Goal: Task Accomplishment & Management: Use online tool/utility

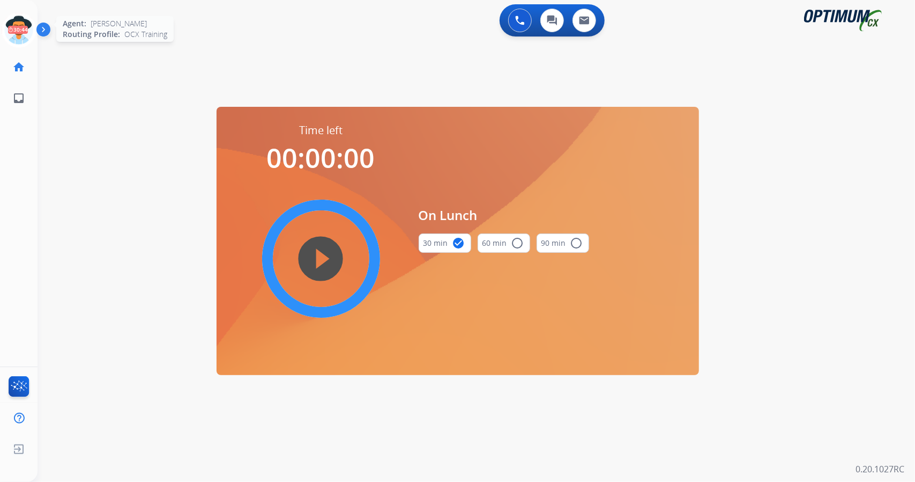
scroll to position [0, 3]
click at [14, 31] on icon at bounding box center [16, 30] width 35 height 35
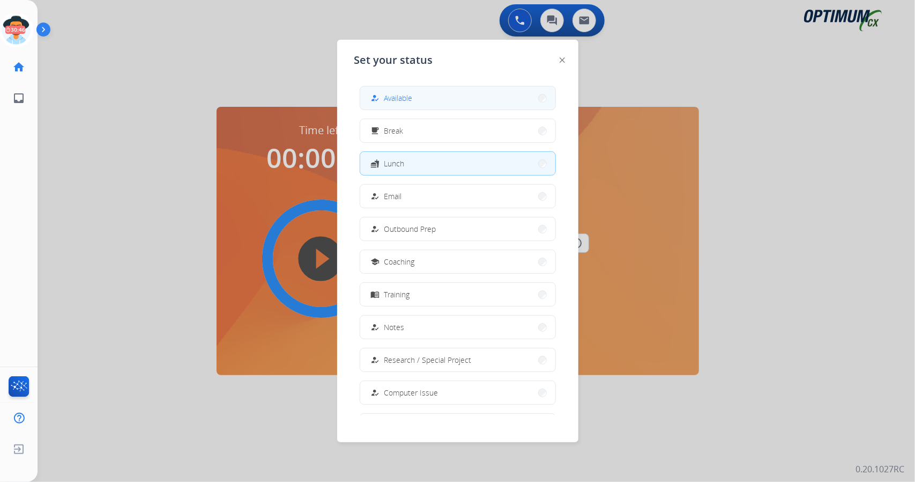
click at [405, 99] on span "Available" at bounding box center [398, 97] width 28 height 11
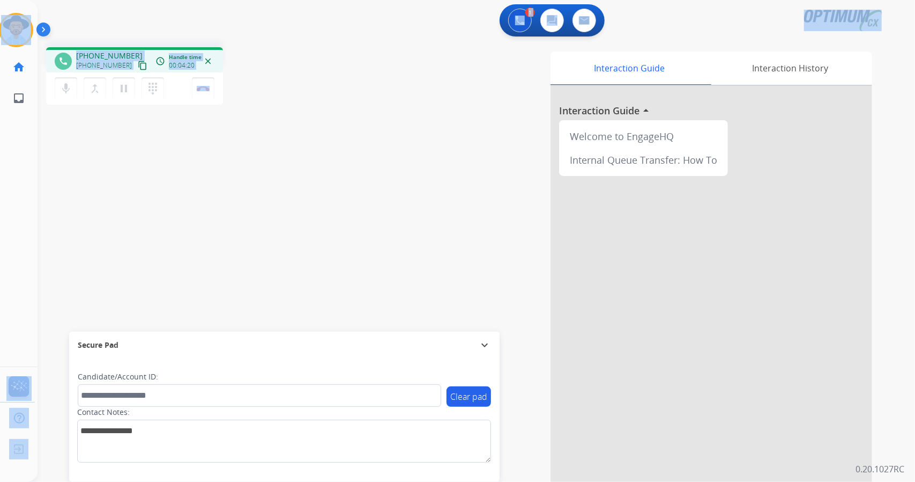
drag, startPoint x: 250, startPoint y: 85, endPoint x: 0, endPoint y: 10, distance: 261.1
click at [0, 10] on div "Outbound call Quit Outbound call Quit Schedule interaction + Add to my list Cus…" at bounding box center [457, 241] width 915 height 482
click at [93, 21] on div "1 Voice Interactions 0 Chat Interactions 0 Email Interactions" at bounding box center [469, 21] width 839 height 34
drag, startPoint x: 5, startPoint y: 3, endPoint x: 342, endPoint y: 299, distance: 448.3
click at [342, 299] on div "Outbound call Quit Outbound call Quit Schedule interaction + Add to my list Cus…" at bounding box center [457, 241] width 915 height 482
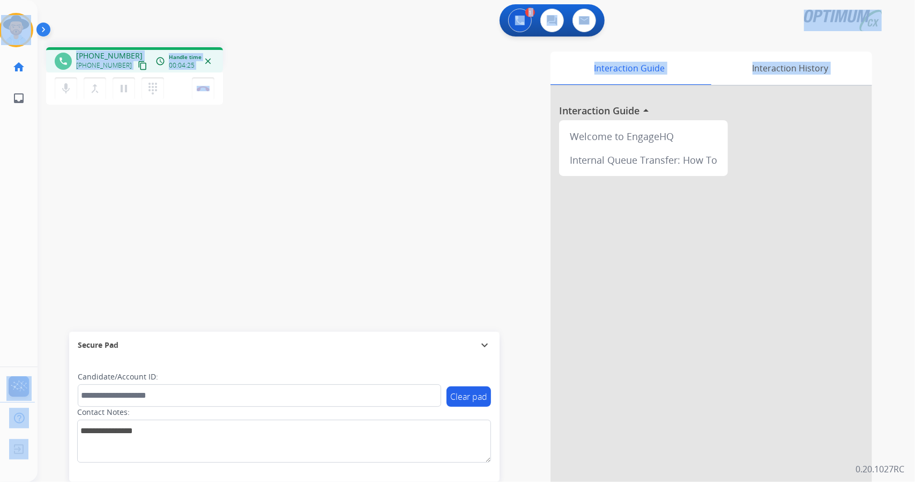
click at [273, 30] on div "1 Voice Interactions 0 Chat Interactions 0 Email Interactions" at bounding box center [469, 21] width 839 height 34
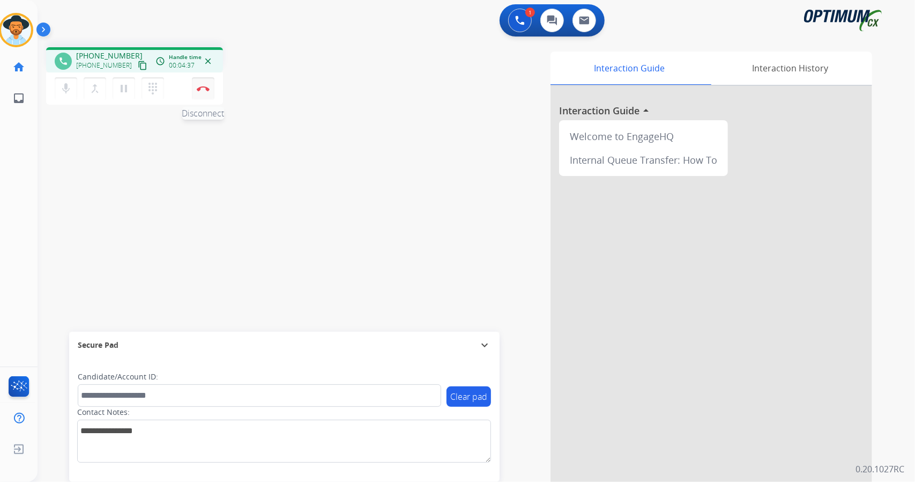
click at [204, 84] on button "Disconnect" at bounding box center [203, 88] width 23 height 23
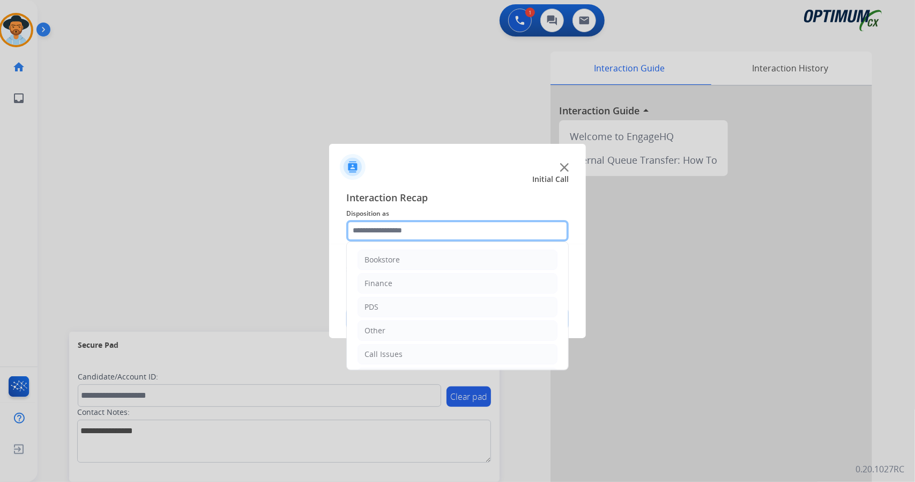
click at [415, 225] on input "text" at bounding box center [457, 230] width 223 height 21
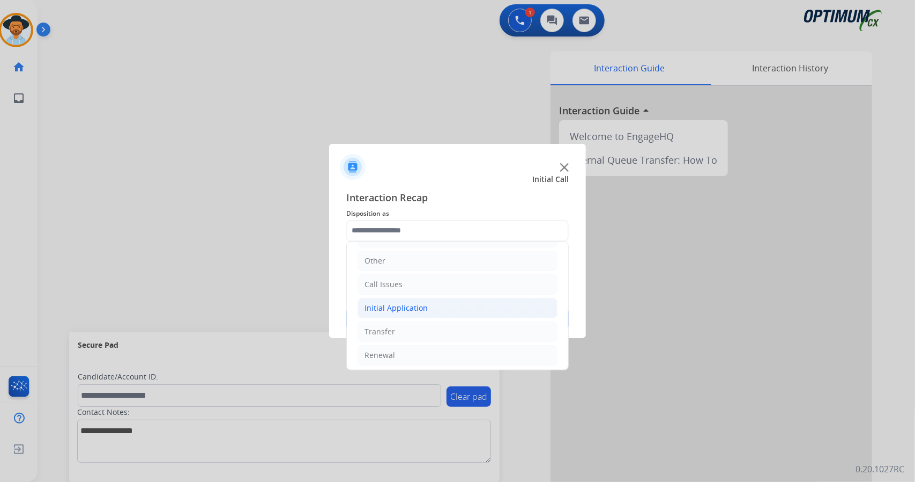
click at [429, 308] on li "Initial Application" at bounding box center [458, 308] width 200 height 20
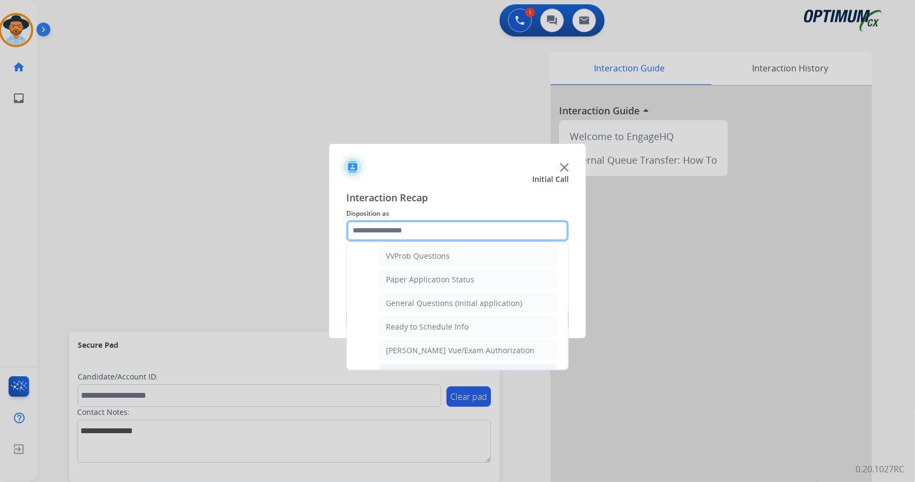
scroll to position [583, 0]
click at [463, 295] on div "General Questions (Initial application)" at bounding box center [454, 300] width 136 height 11
type input "**********"
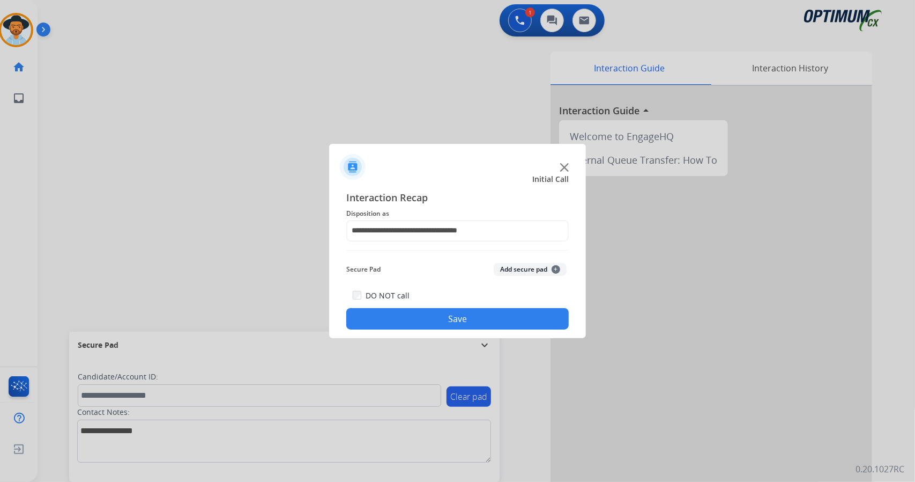
click at [464, 310] on button "Save" at bounding box center [457, 318] width 223 height 21
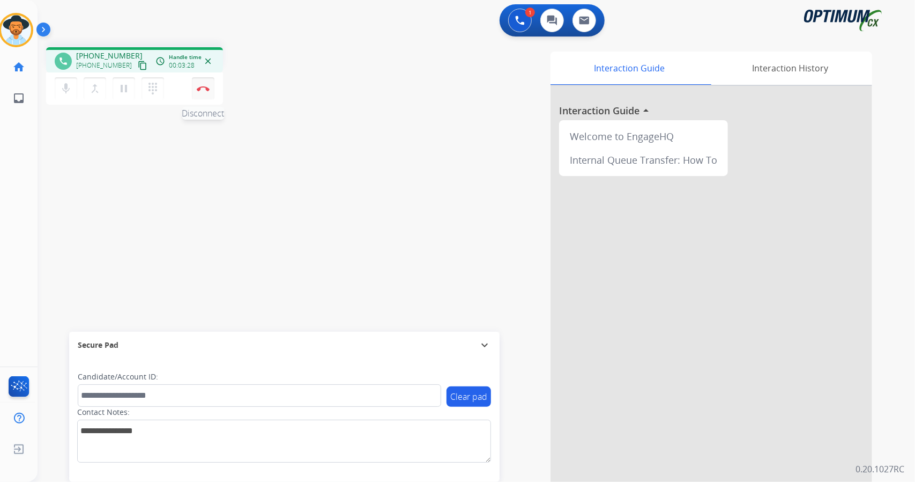
click at [203, 80] on button "Disconnect" at bounding box center [203, 88] width 23 height 23
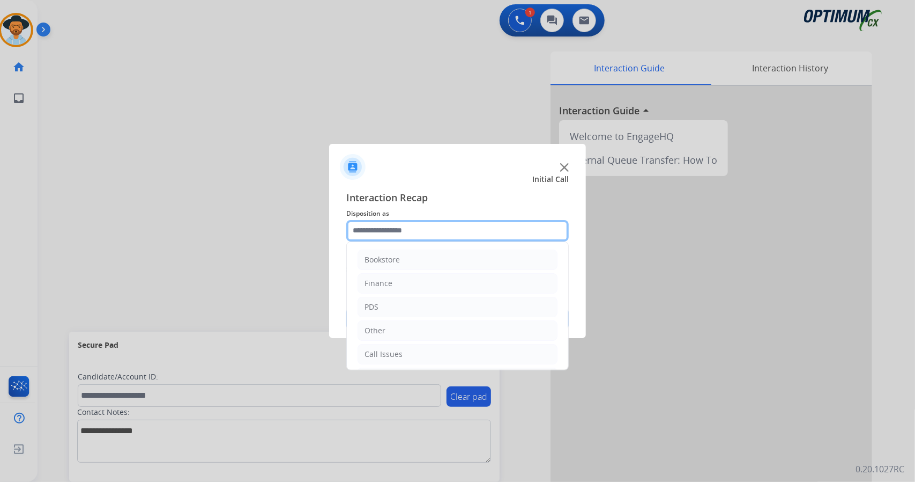
click at [373, 223] on input "text" at bounding box center [457, 230] width 223 height 21
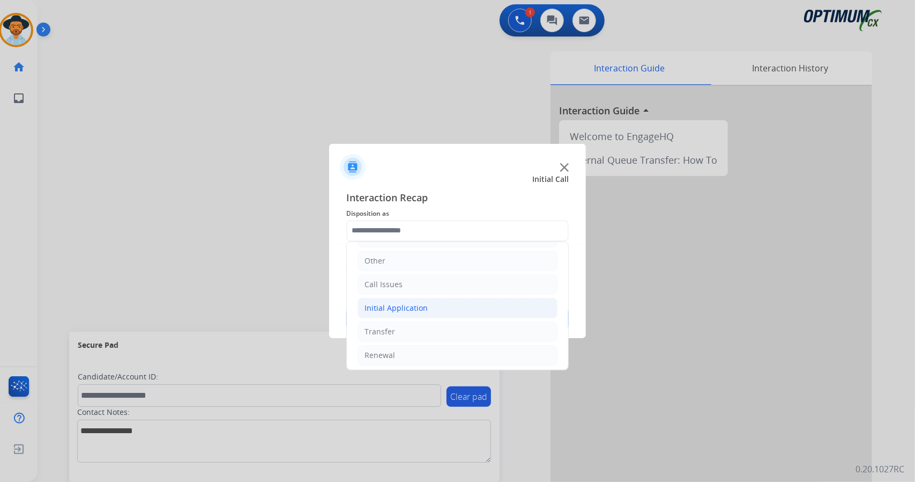
click at [431, 312] on li "Initial Application" at bounding box center [458, 308] width 200 height 20
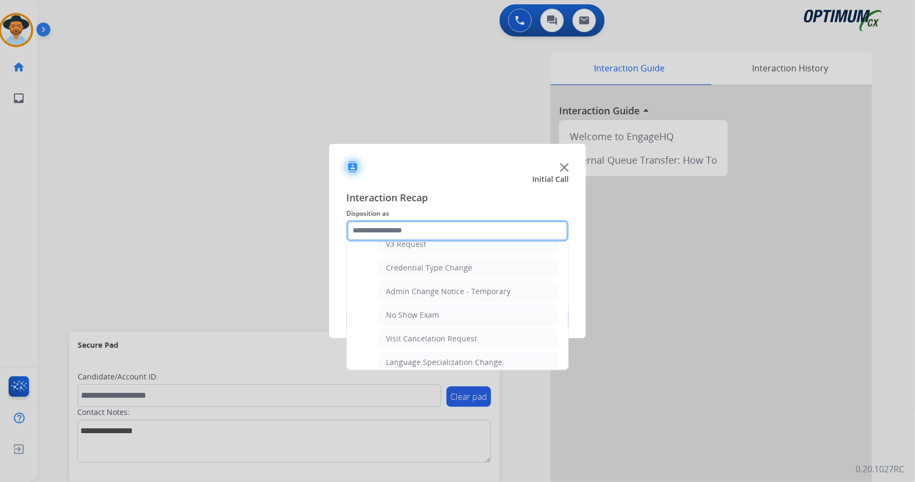
scroll to position [426, 0]
click at [431, 312] on div "No Show Exam" at bounding box center [412, 316] width 53 height 11
type input "**********"
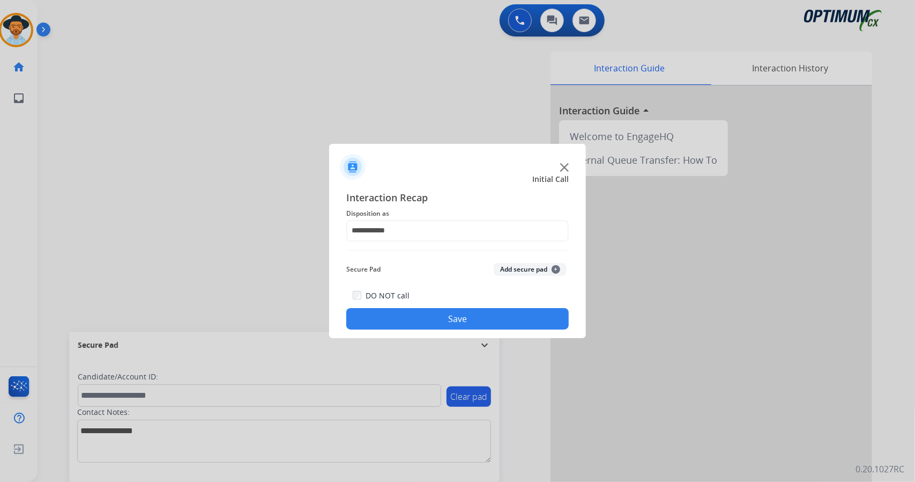
click at [431, 312] on button "Save" at bounding box center [457, 318] width 223 height 21
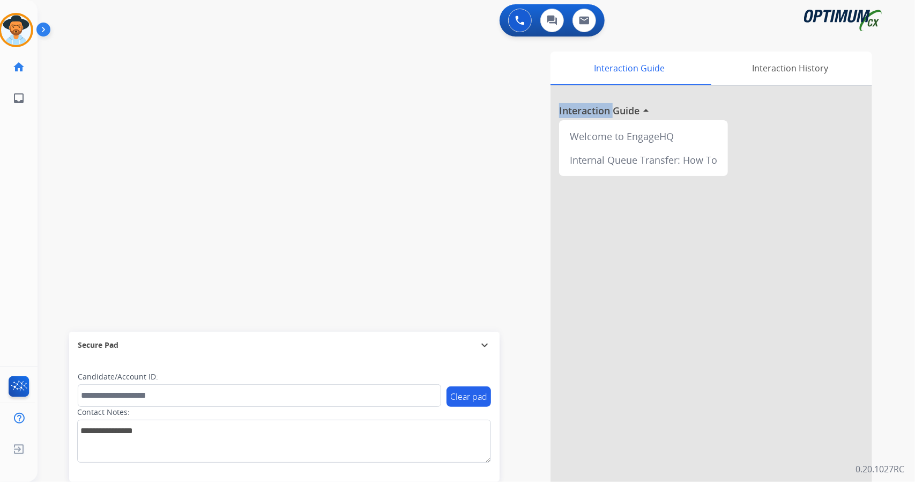
click at [431, 312] on div "Interaction Guide Interaction History Interaction Guide arrow_drop_up Welcome t…" at bounding box center [607, 268] width 531 height 434
click at [265, 167] on div "swap_horiz Break voice bridge close_fullscreen Connect 3-Way Call merge_type Se…" at bounding box center [464, 262] width 852 height 447
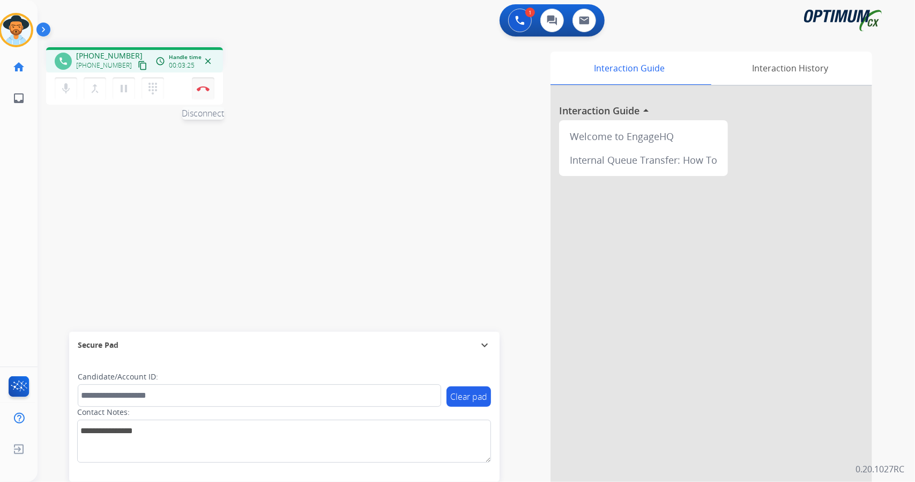
click at [203, 80] on button "Disconnect" at bounding box center [203, 88] width 23 height 23
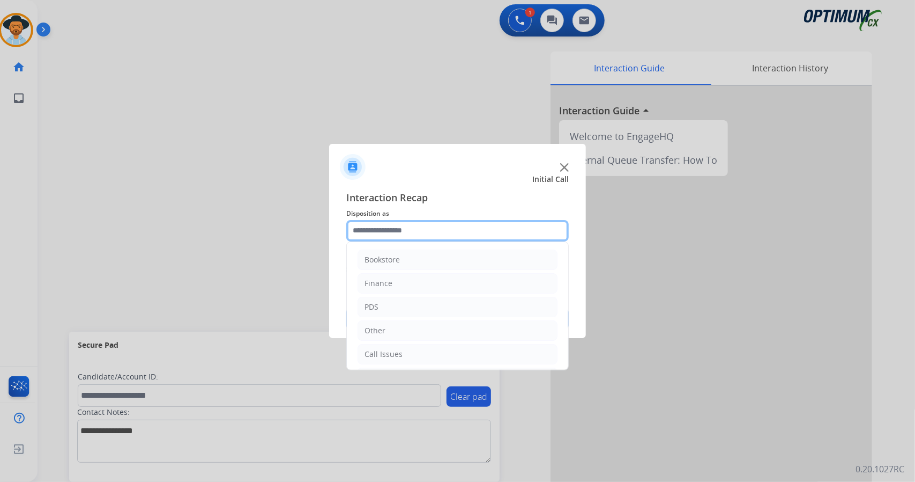
click at [393, 222] on input "text" at bounding box center [457, 230] width 223 height 21
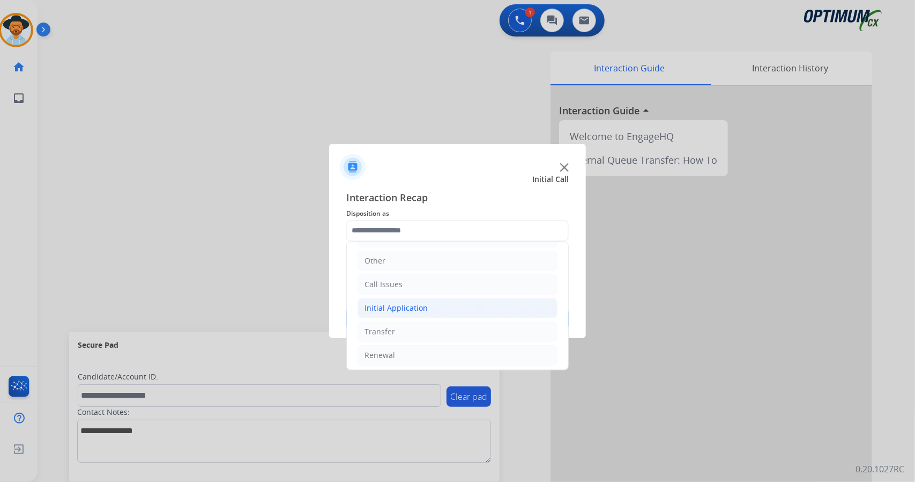
click at [440, 303] on li "Initial Application" at bounding box center [458, 308] width 200 height 20
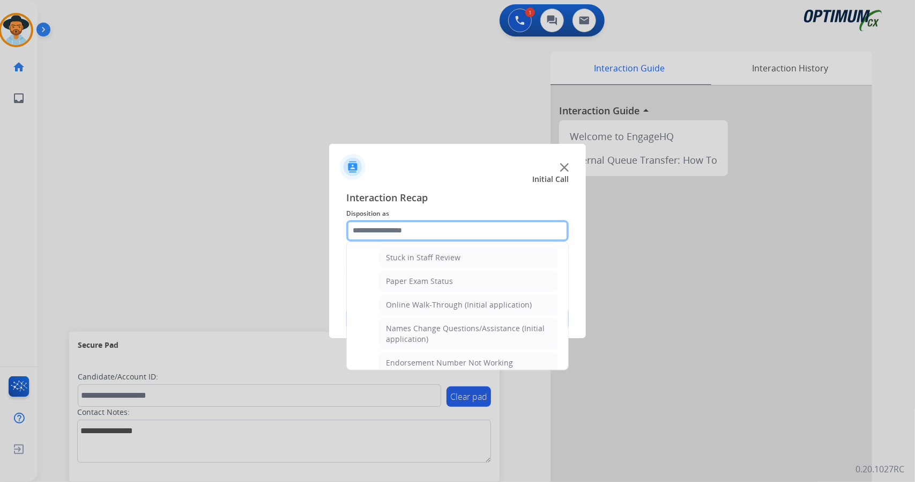
scroll to position [188, 0]
click at [440, 303] on div "Online Walk-Through (Initial application)" at bounding box center [459, 307] width 146 height 11
type input "**********"
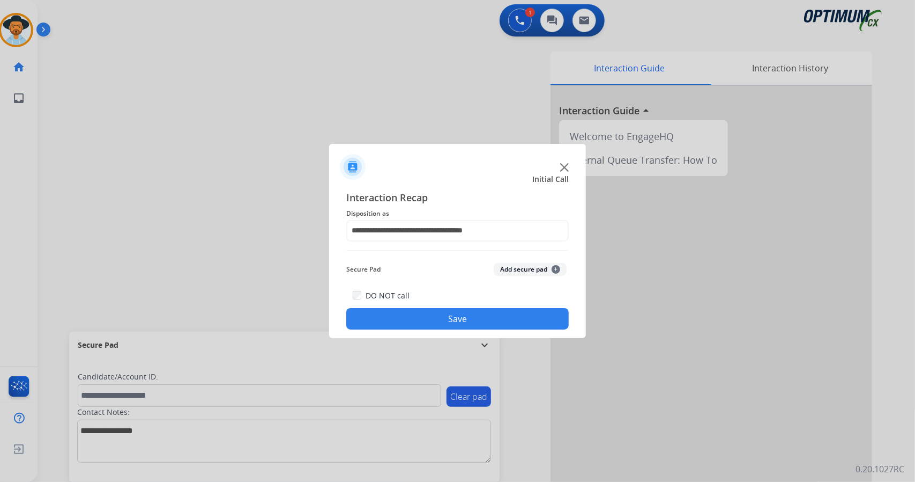
click at [440, 319] on button "Save" at bounding box center [457, 318] width 223 height 21
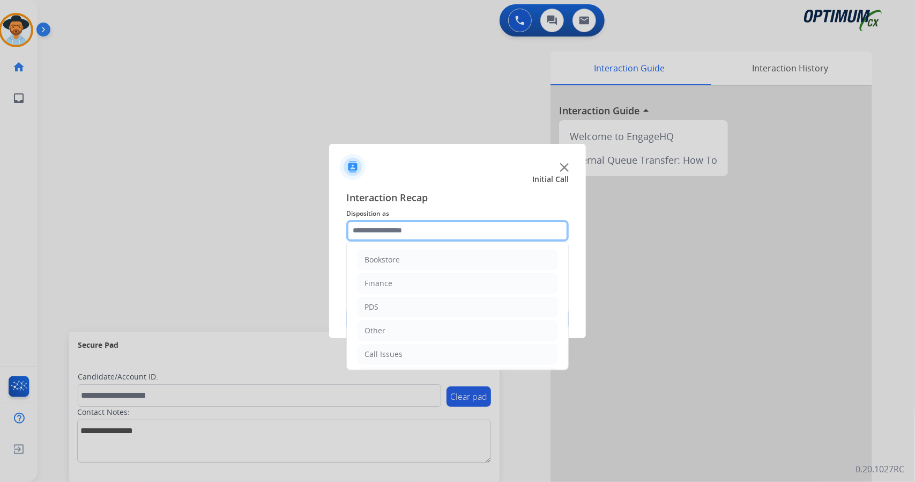
click at [399, 226] on input "text" at bounding box center [457, 230] width 223 height 21
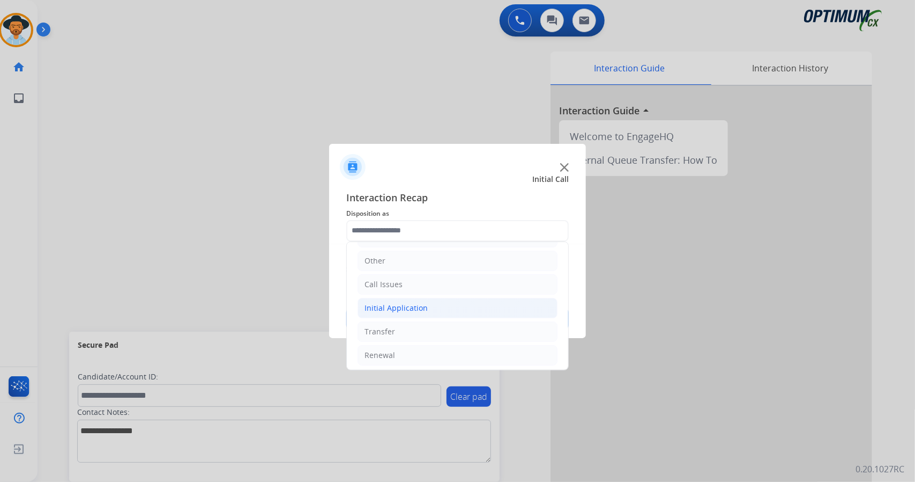
click at [430, 309] on li "Initial Application" at bounding box center [458, 308] width 200 height 20
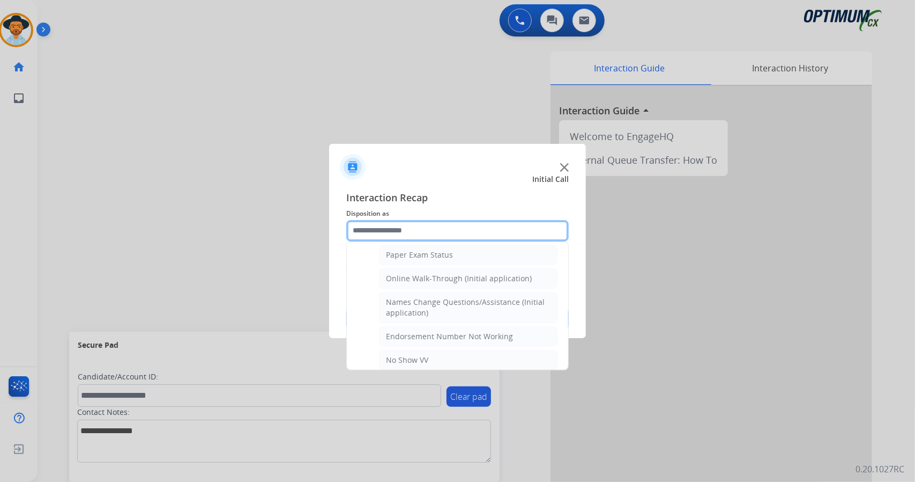
scroll to position [218, 0]
click at [461, 272] on div "Online Walk-Through (Initial application)" at bounding box center [459, 277] width 146 height 11
type input "**********"
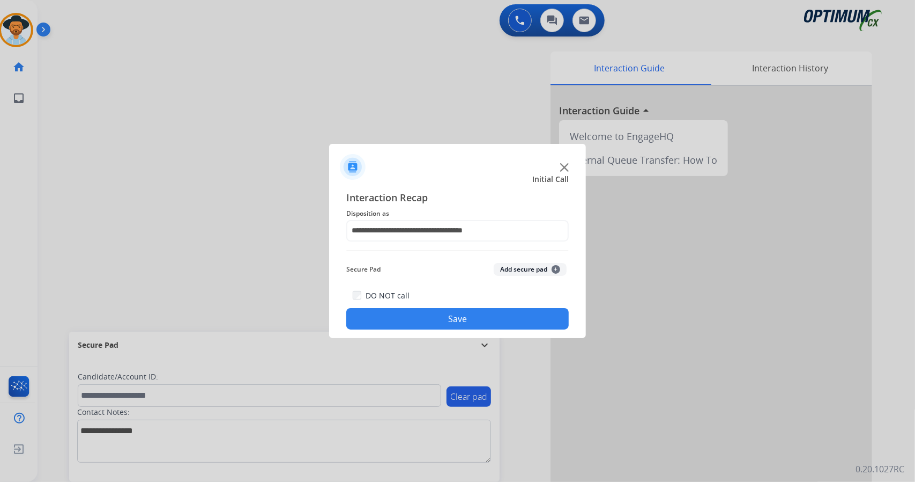
click at [460, 309] on button "Save" at bounding box center [457, 318] width 223 height 21
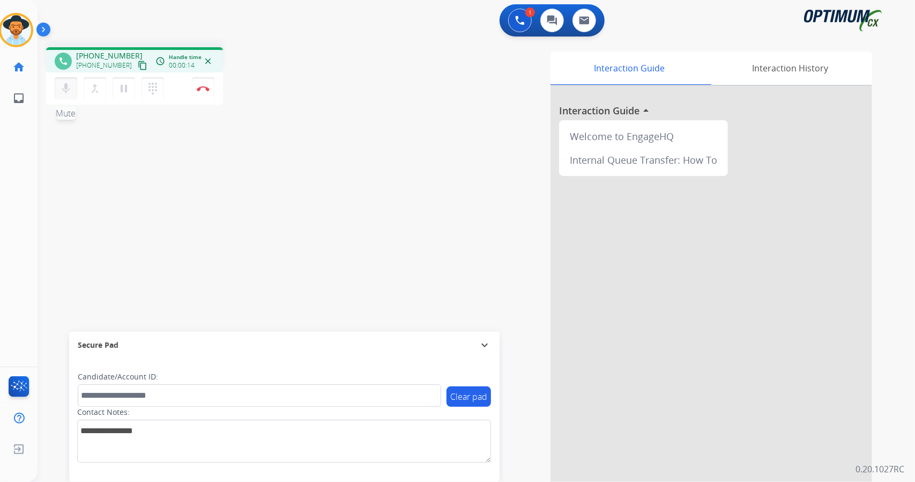
click at [77, 91] on div "mic Mute merge_type Bridge pause Hold dialpad Dialpad" at bounding box center [113, 88] width 116 height 23
click at [64, 85] on mat-icon "mic" at bounding box center [66, 88] width 13 height 13
click at [287, 469] on div "Clear pad Candidate/Account ID: Contact Notes:" at bounding box center [284, 419] width 431 height 123
click at [67, 83] on mat-icon "mic_off" at bounding box center [66, 88] width 13 height 13
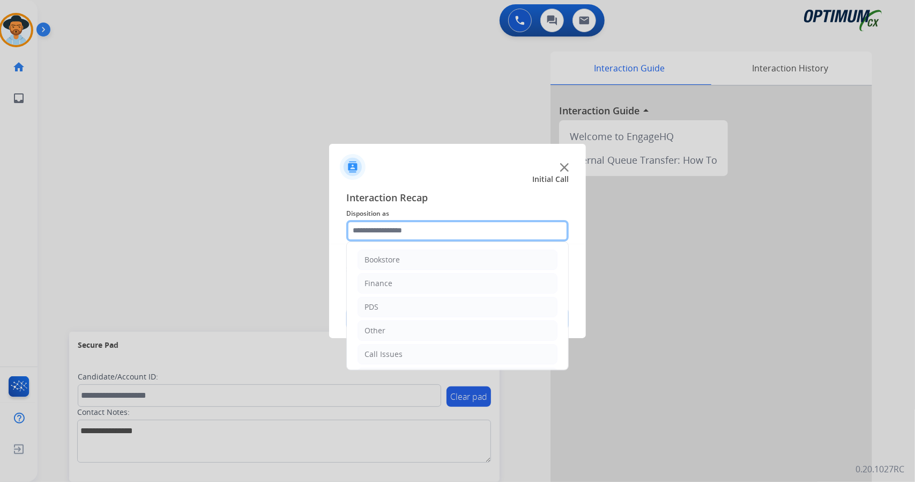
click at [433, 230] on input "text" at bounding box center [457, 230] width 223 height 21
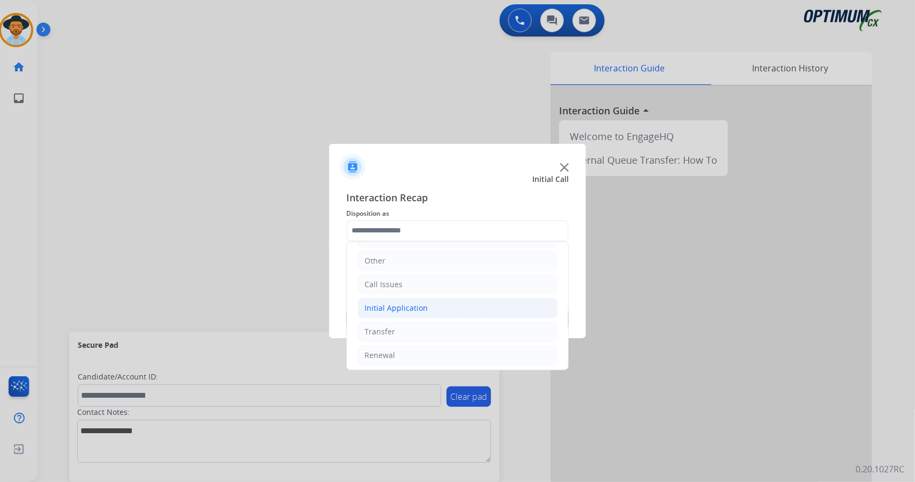
click at [413, 298] on li "Initial Application" at bounding box center [458, 308] width 200 height 20
click at [420, 347] on li "Appeals" at bounding box center [468, 355] width 179 height 20
type input "*******"
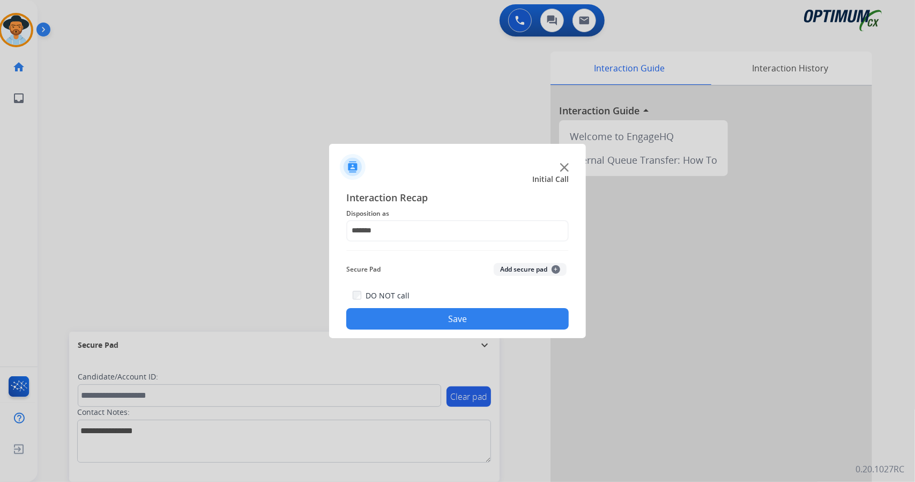
click at [432, 312] on button "Save" at bounding box center [457, 318] width 223 height 21
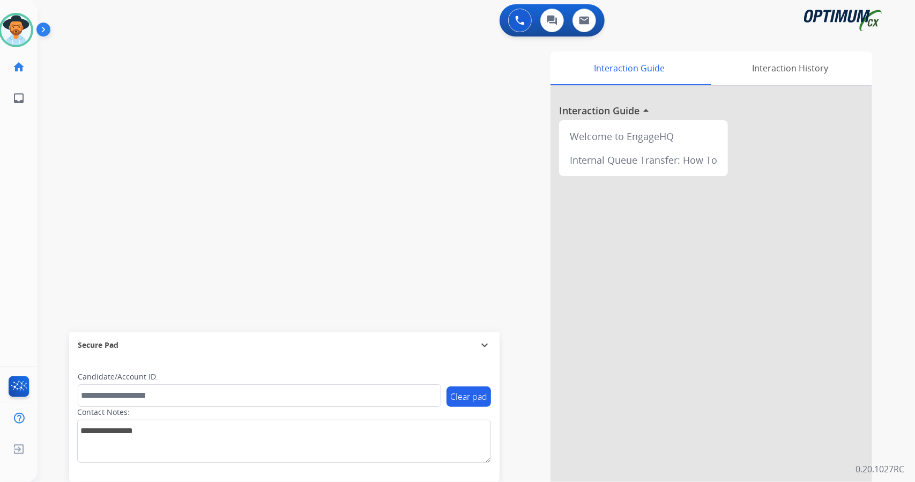
click at [219, 145] on div "swap_horiz Break voice bridge close_fullscreen Connect 3-Way Call merge_type Se…" at bounding box center [464, 262] width 852 height 447
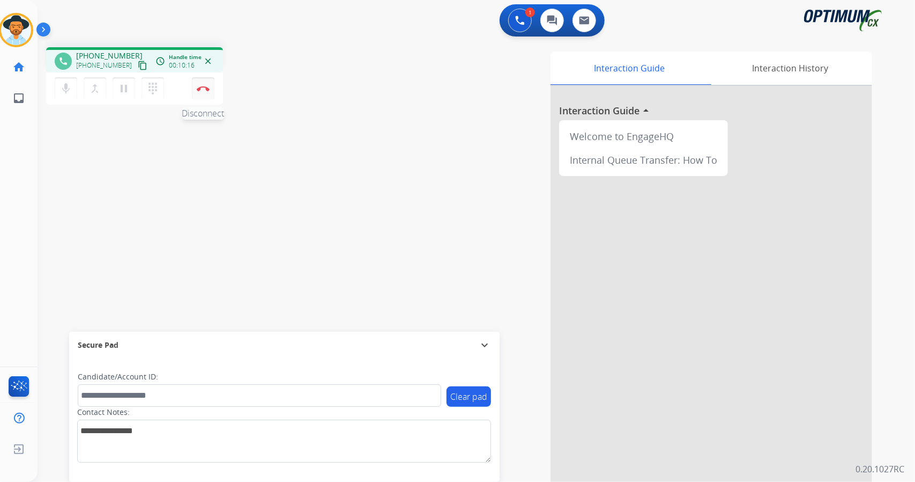
click at [208, 91] on img at bounding box center [203, 88] width 13 height 5
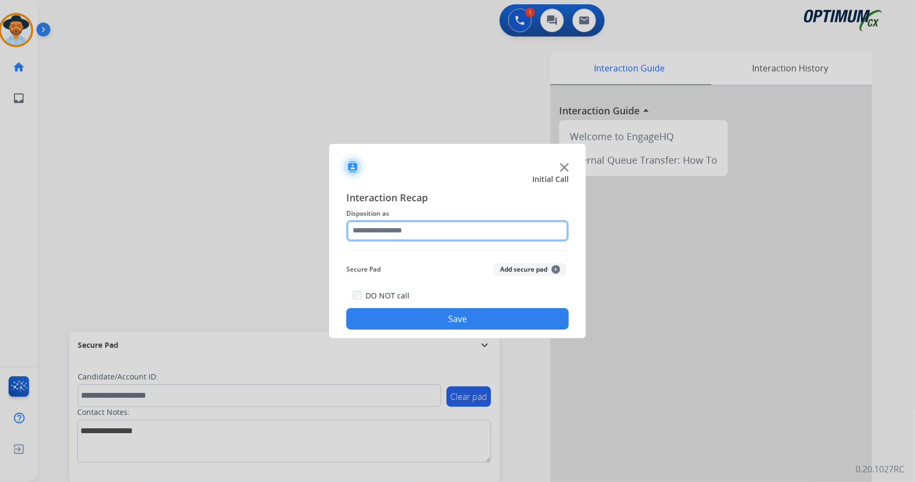
click at [399, 229] on input "text" at bounding box center [457, 230] width 223 height 21
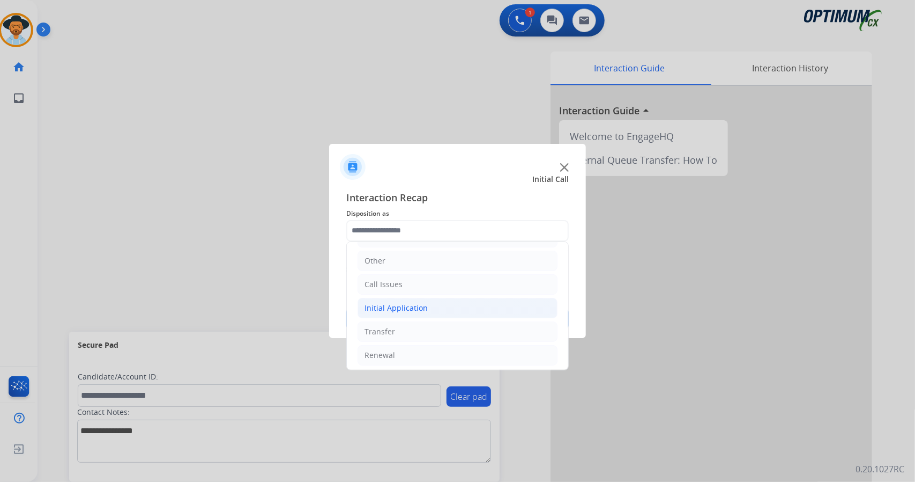
click at [412, 306] on div "Initial Application" at bounding box center [396, 307] width 63 height 11
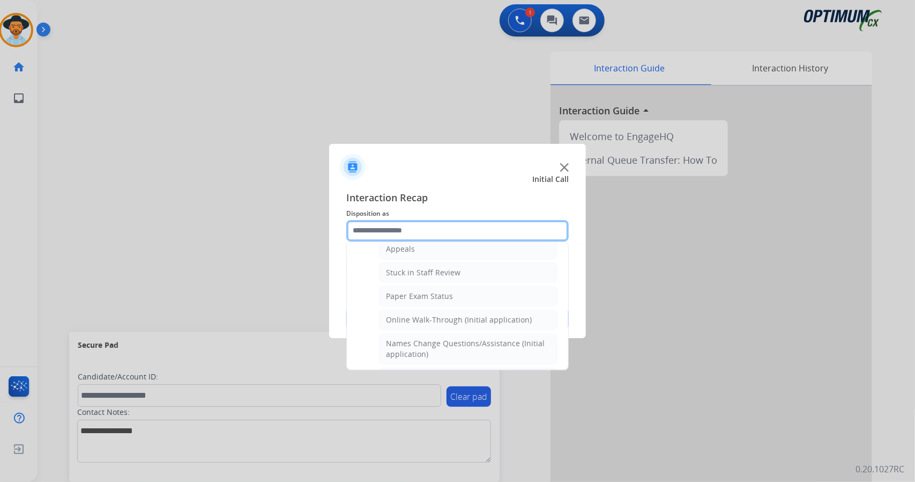
scroll to position [186, 0]
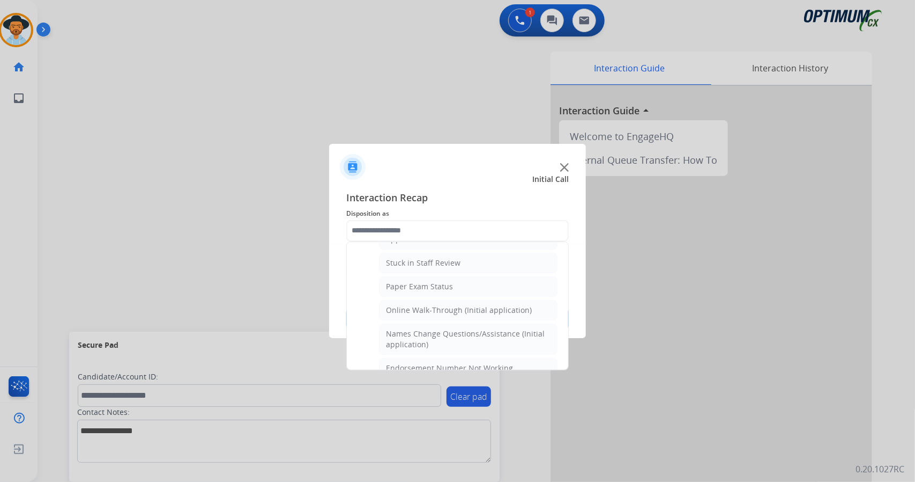
click at [412, 306] on div "Online Walk-Through (Initial application)" at bounding box center [459, 310] width 146 height 11
type input "**********"
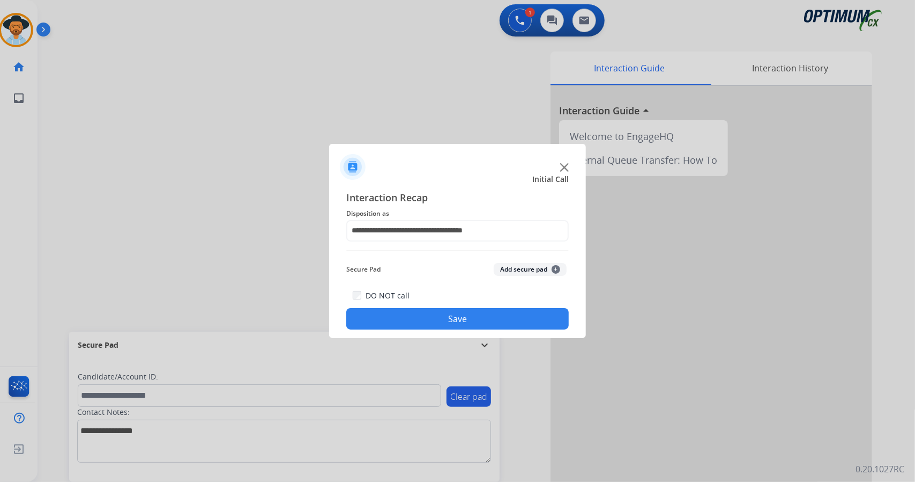
click at [420, 321] on button "Save" at bounding box center [457, 318] width 223 height 21
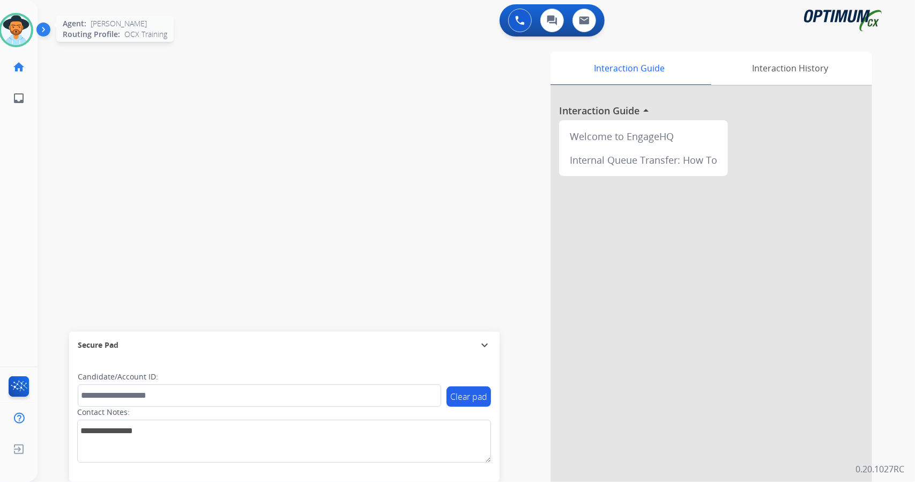
click at [21, 33] on img at bounding box center [16, 30] width 30 height 30
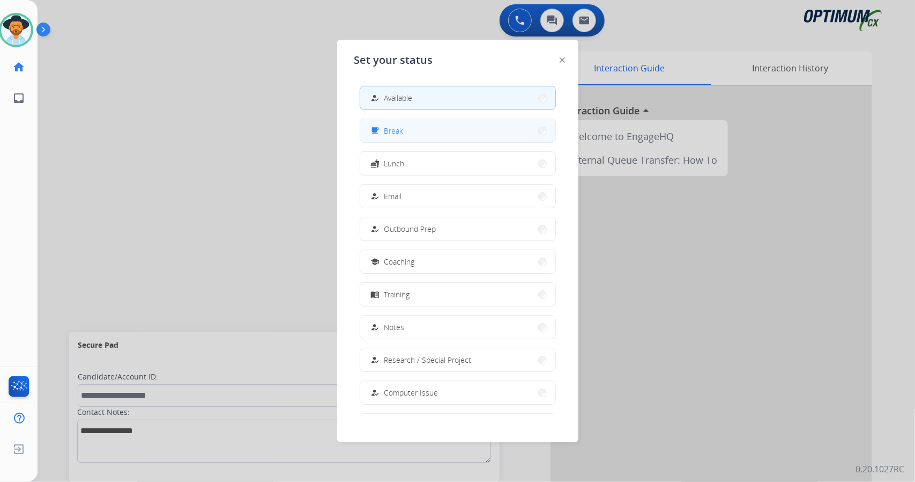
click at [427, 138] on button "free_breakfast Break" at bounding box center [457, 130] width 195 height 23
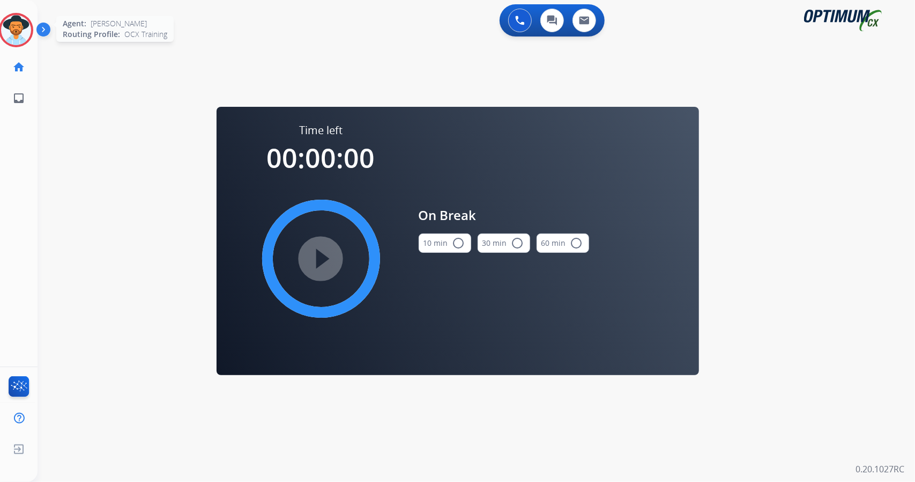
click at [16, 46] on div at bounding box center [16, 30] width 34 height 34
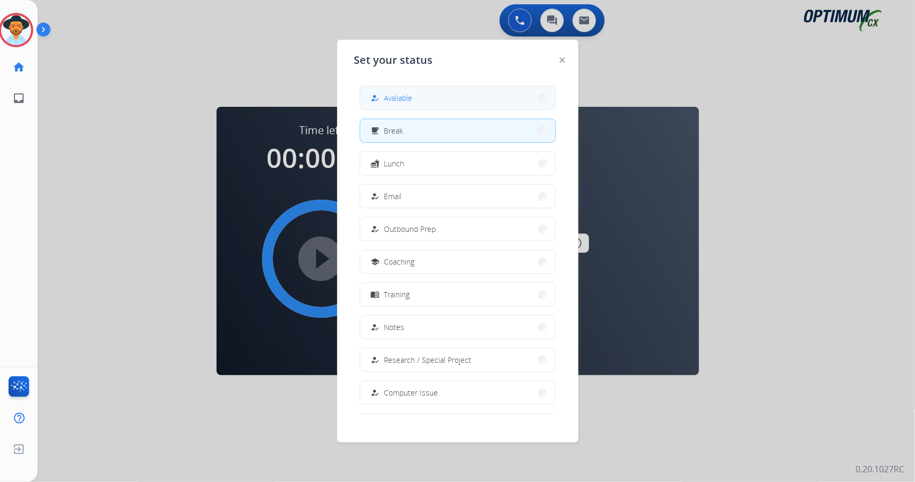
click at [404, 98] on span "Available" at bounding box center [398, 97] width 28 height 11
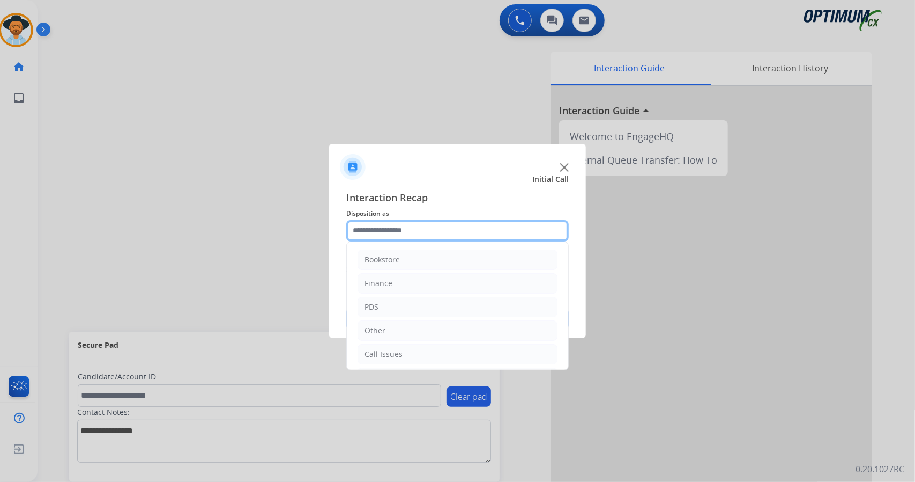
click at [471, 223] on input "text" at bounding box center [457, 230] width 223 height 21
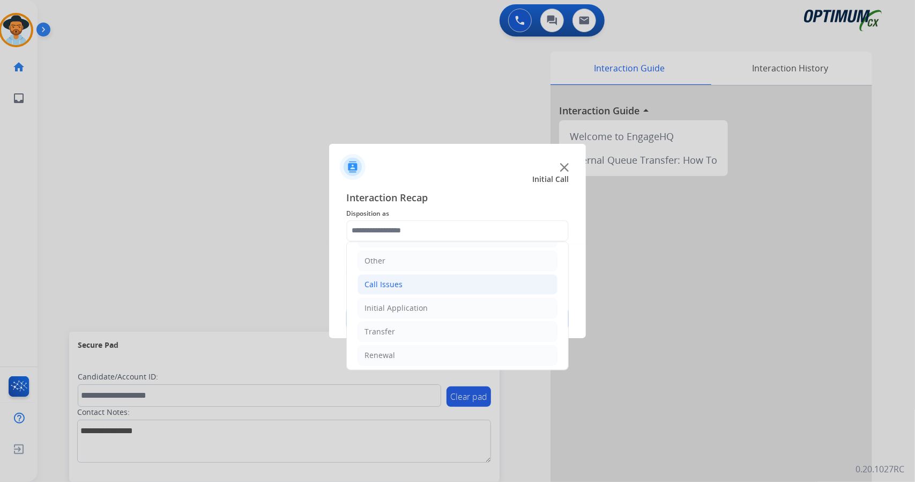
click at [478, 286] on li "Call Issues" at bounding box center [458, 284] width 200 height 20
click at [490, 327] on div "Wrong Number/Wrong Department" at bounding box center [450, 331] width 128 height 11
type input "**********"
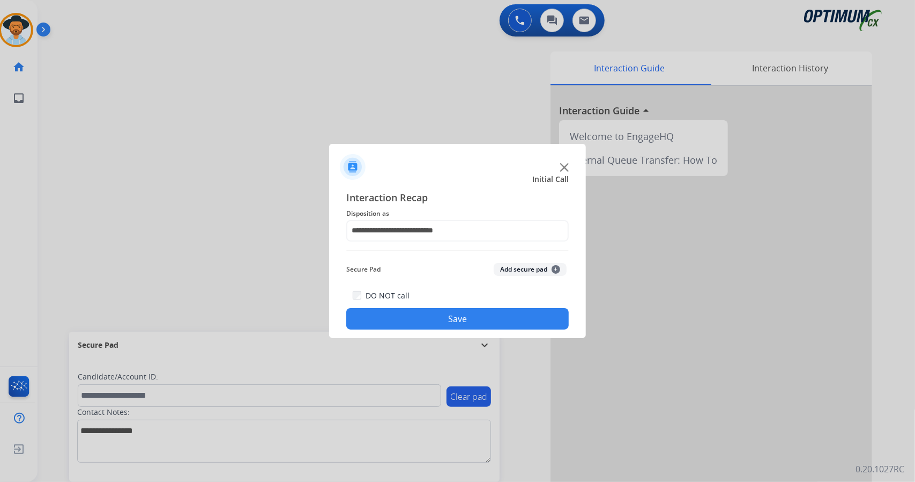
click at [490, 327] on button "Save" at bounding box center [457, 318] width 223 height 21
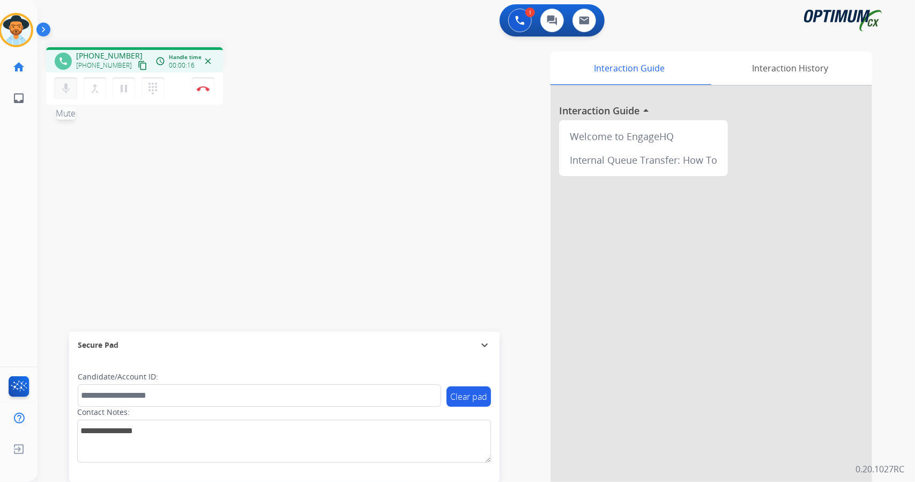
click at [75, 82] on button "mic Mute" at bounding box center [66, 88] width 23 height 23
click at [75, 82] on button "mic_off Mute" at bounding box center [66, 88] width 23 height 23
click at [214, 92] on div "mic Mute merge_type Bridge pause Hold dialpad Dialpad Disconnect" at bounding box center [134, 88] width 177 height 32
click at [208, 91] on button "Disconnect" at bounding box center [203, 88] width 23 height 23
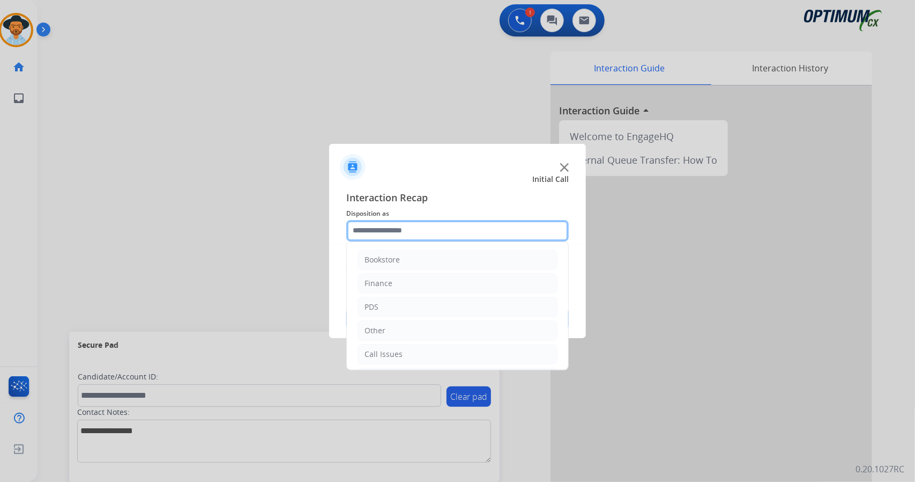
click at [437, 225] on input "text" at bounding box center [457, 230] width 223 height 21
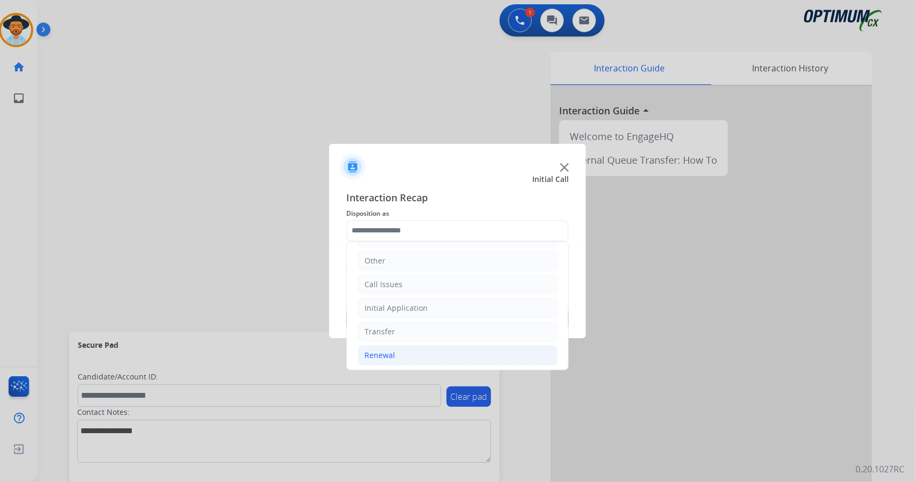
click at [413, 353] on li "Renewal" at bounding box center [458, 355] width 200 height 20
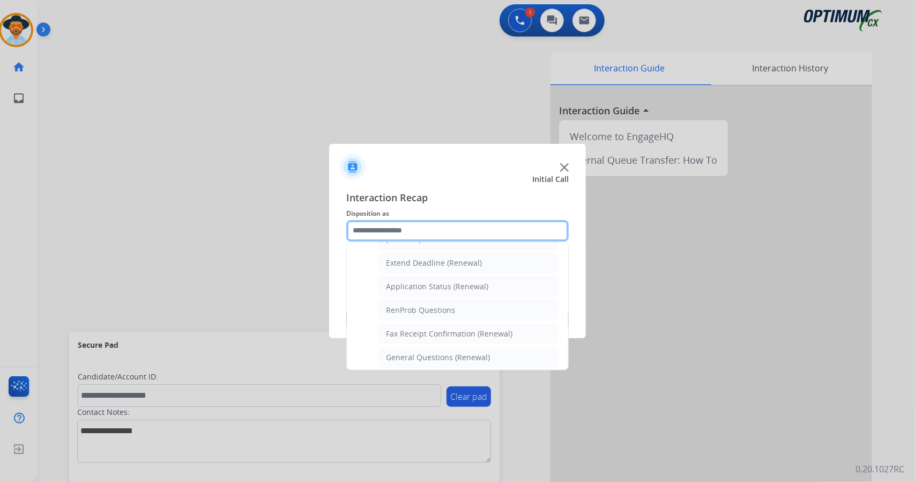
scroll to position [405, 0]
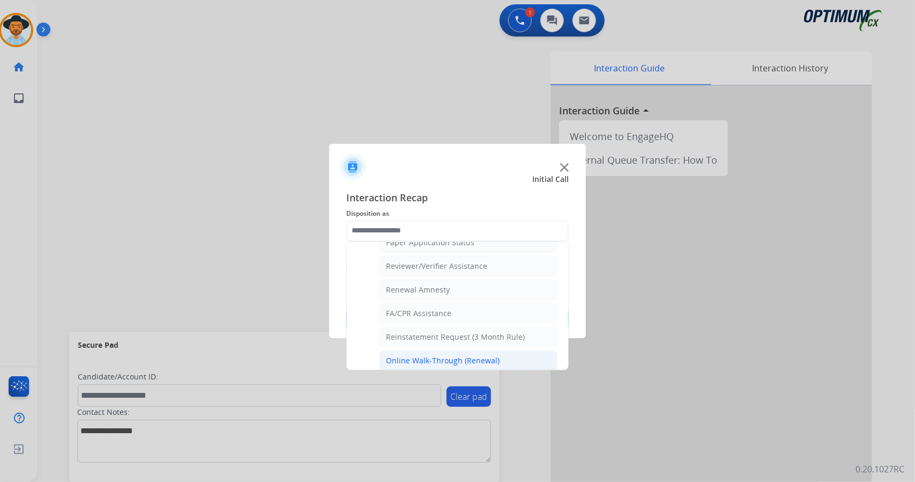
click at [455, 355] on div "Online Walk-Through (Renewal)" at bounding box center [443, 360] width 114 height 11
type input "**********"
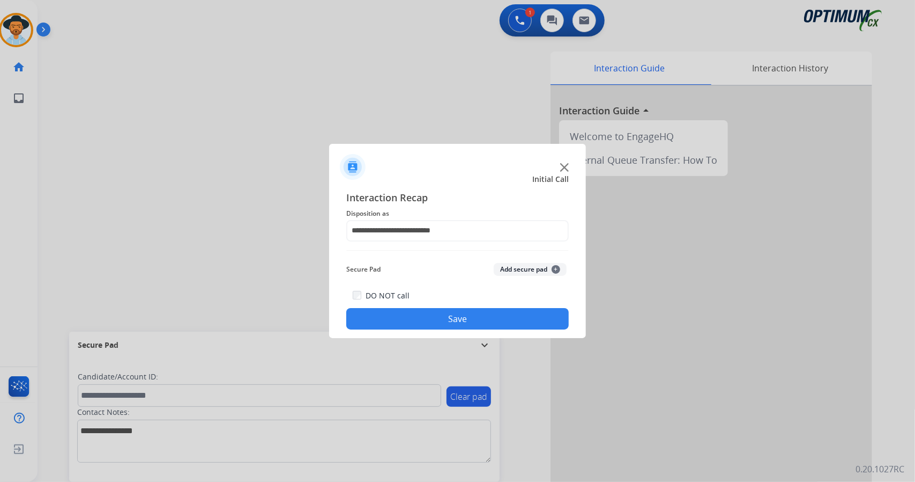
click at [452, 308] on div "DO NOT call Save" at bounding box center [457, 308] width 223 height 41
click at [453, 319] on button "Save" at bounding box center [457, 318] width 223 height 21
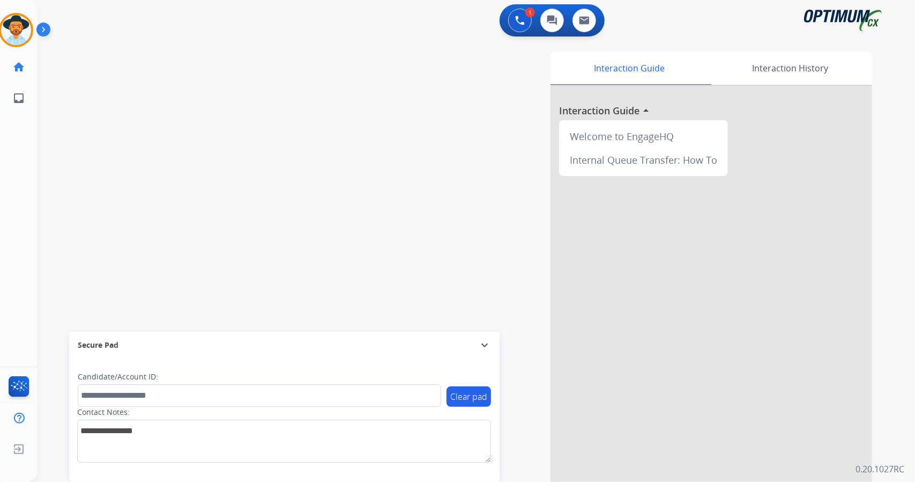
click at [246, 129] on div "swap_horiz Break voice bridge close_fullscreen Connect 3-Way Call merge_type Se…" at bounding box center [464, 262] width 852 height 447
click at [9, 22] on img at bounding box center [16, 30] width 30 height 30
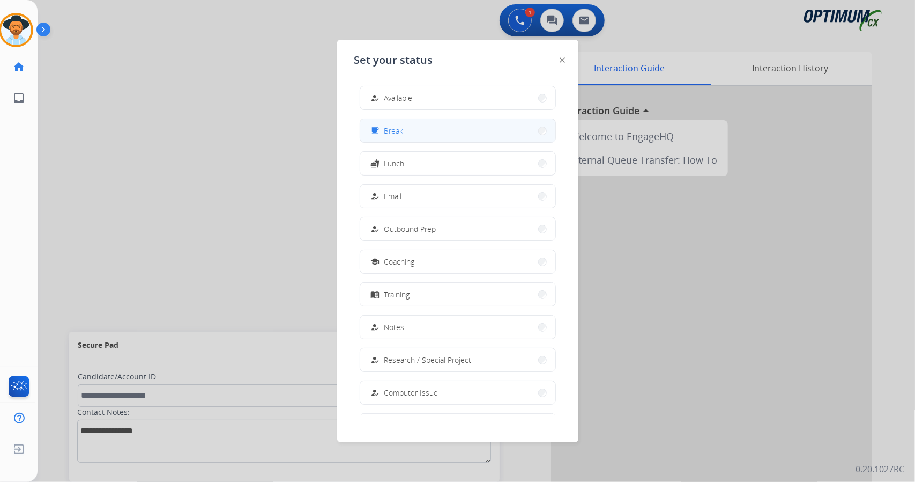
click at [431, 136] on button "free_breakfast Break" at bounding box center [457, 130] width 195 height 23
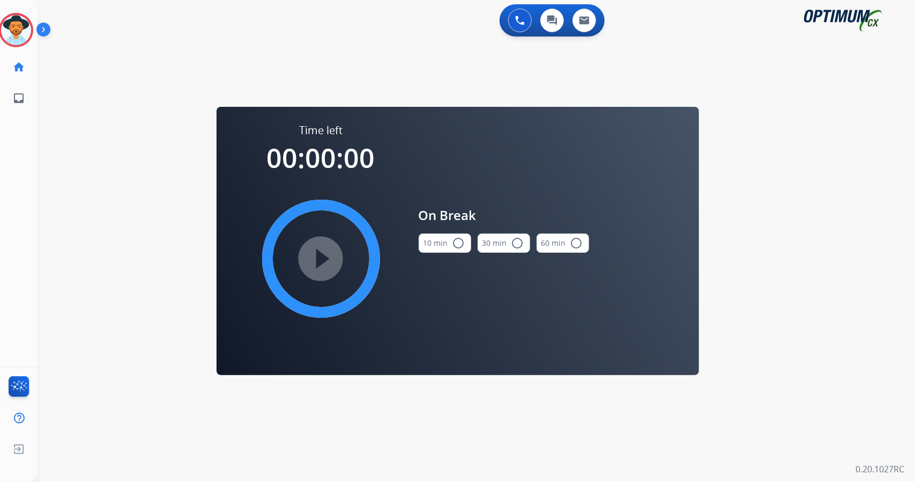
click at [809, 246] on div "0 Voice Interactions 0 Chat Interactions 0 Email Interactions swap_horiz Break …" at bounding box center [477, 241] width 878 height 482
click at [444, 240] on button "10 min radio_button_unchecked" at bounding box center [445, 242] width 53 height 19
click at [315, 258] on mat-icon "play_circle_filled" at bounding box center [321, 258] width 13 height 13
click at [18, 36] on icon at bounding box center [16, 30] width 35 height 35
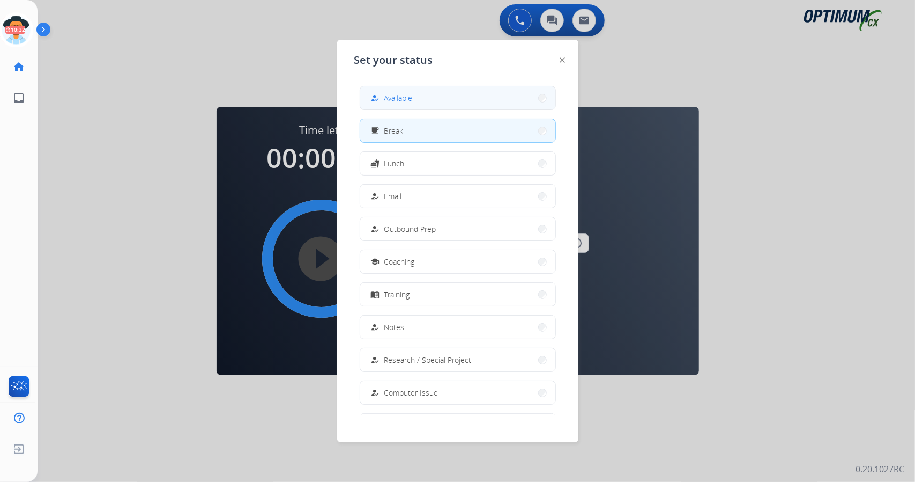
click at [484, 101] on button "how_to_reg Available" at bounding box center [457, 97] width 195 height 23
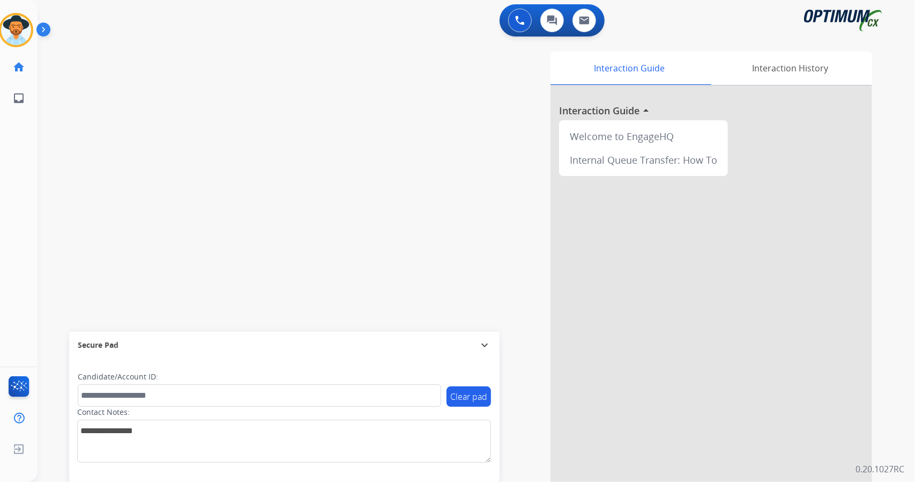
click at [270, 189] on div "swap_horiz Break voice bridge close_fullscreen Connect 3-Way Call merge_type Se…" at bounding box center [464, 262] width 852 height 447
click at [18, 20] on img at bounding box center [16, 30] width 30 height 30
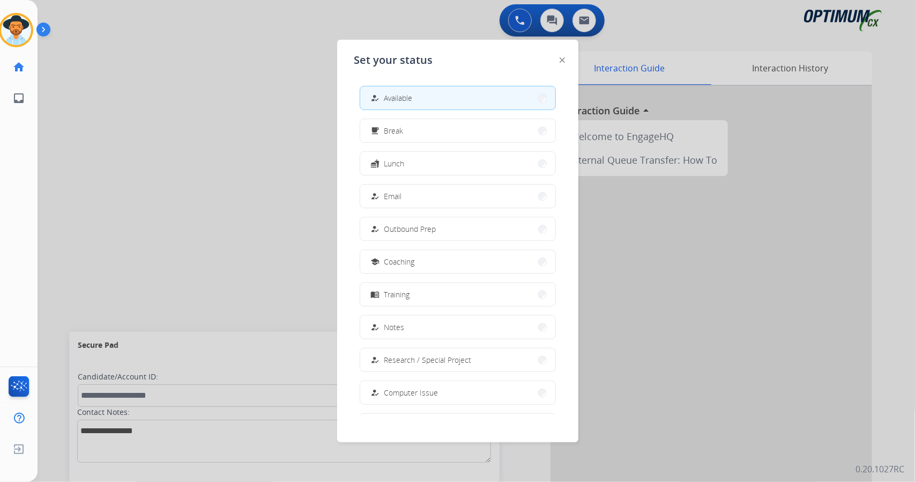
click at [211, 159] on div at bounding box center [457, 241] width 915 height 482
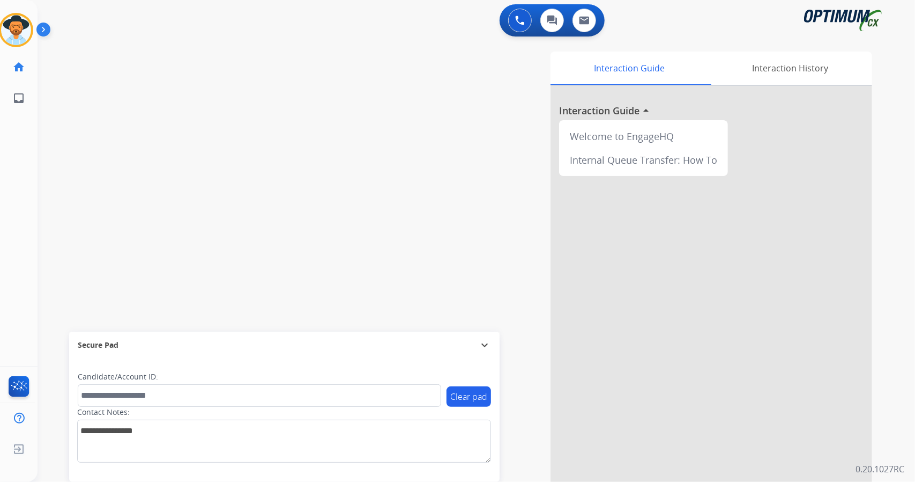
click at [886, 277] on div "Interaction Guide Interaction History Interaction Guide arrow_drop_up Welcome t…" at bounding box center [616, 266] width 548 height 439
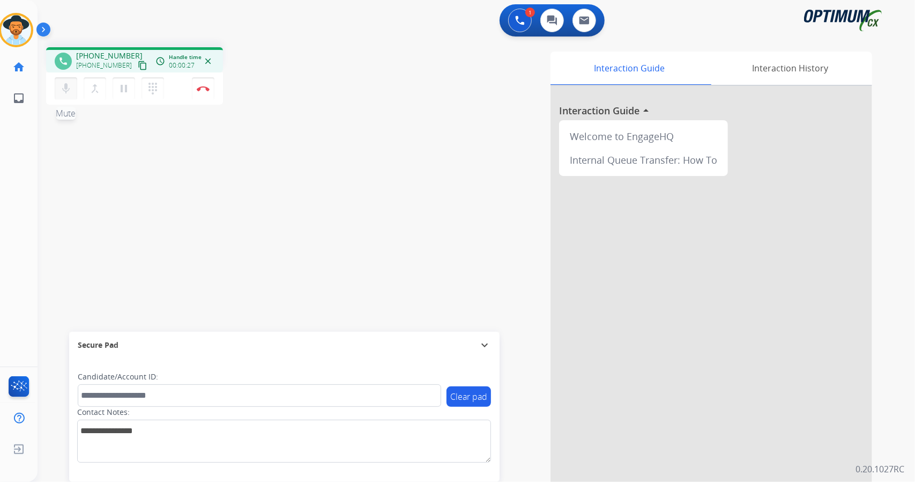
click at [69, 84] on mat-icon "mic" at bounding box center [66, 88] width 13 height 13
click at [69, 84] on mat-icon "mic_off" at bounding box center [66, 88] width 13 height 13
click at [69, 84] on mat-icon "mic" at bounding box center [66, 88] width 13 height 13
click at [69, 84] on mat-icon "mic_off" at bounding box center [66, 88] width 13 height 13
click at [127, 95] on button "pause Hold" at bounding box center [124, 88] width 23 height 23
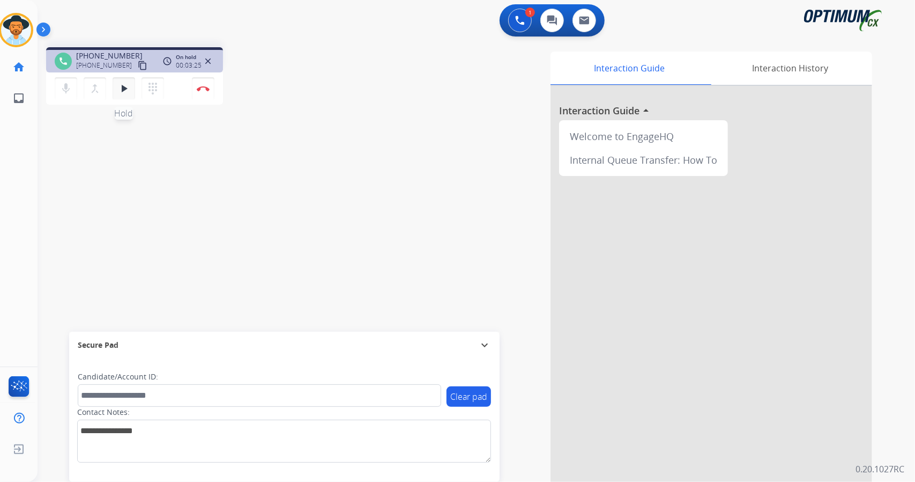
click at [121, 90] on mat-icon "play_arrow" at bounding box center [123, 88] width 13 height 13
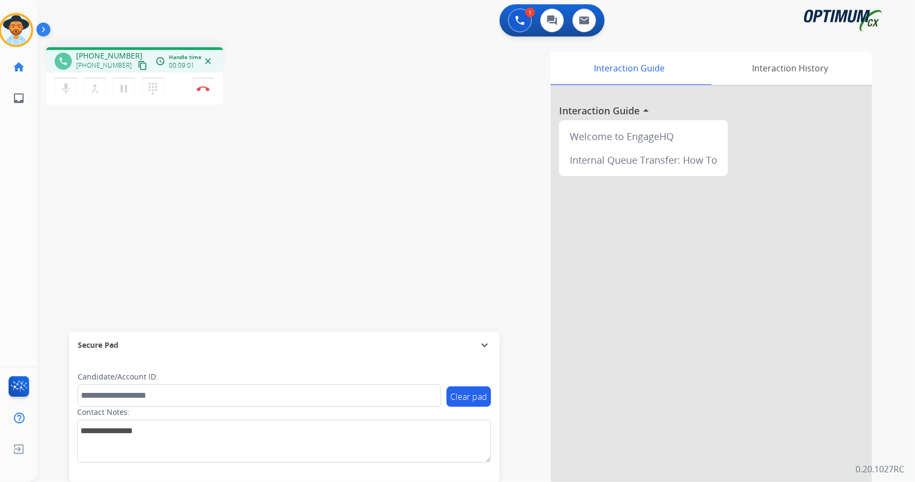
click at [138, 65] on mat-icon "content_copy" at bounding box center [143, 66] width 10 height 10
click at [150, 192] on div "phone [PHONE_NUMBER] [PHONE_NUMBER] content_copy access_time Call metrics Queue…" at bounding box center [464, 262] width 852 height 447
click at [208, 86] on img at bounding box center [203, 88] width 13 height 5
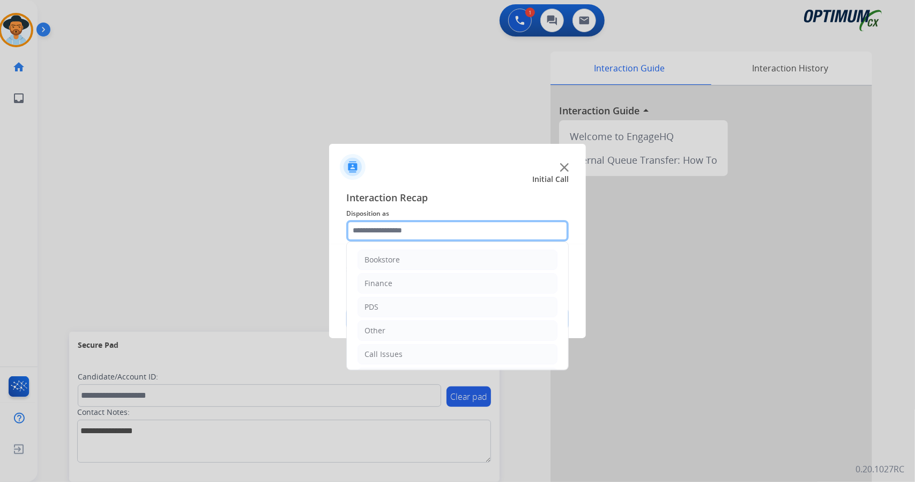
click at [375, 238] on input "text" at bounding box center [457, 230] width 223 height 21
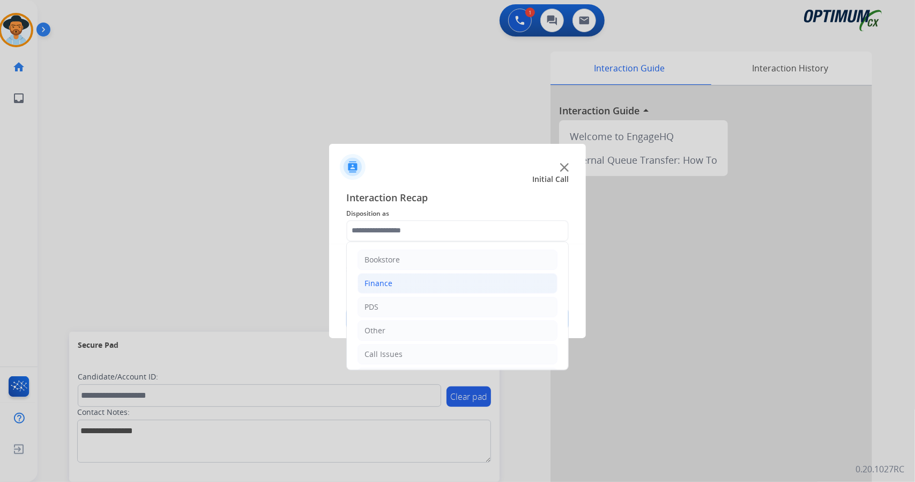
click at [411, 290] on li "Finance" at bounding box center [458, 283] width 200 height 20
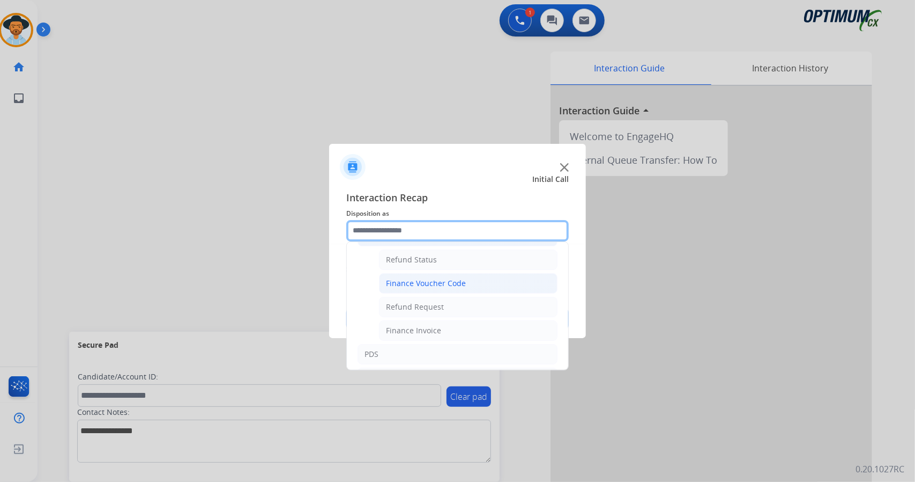
scroll to position [48, 0]
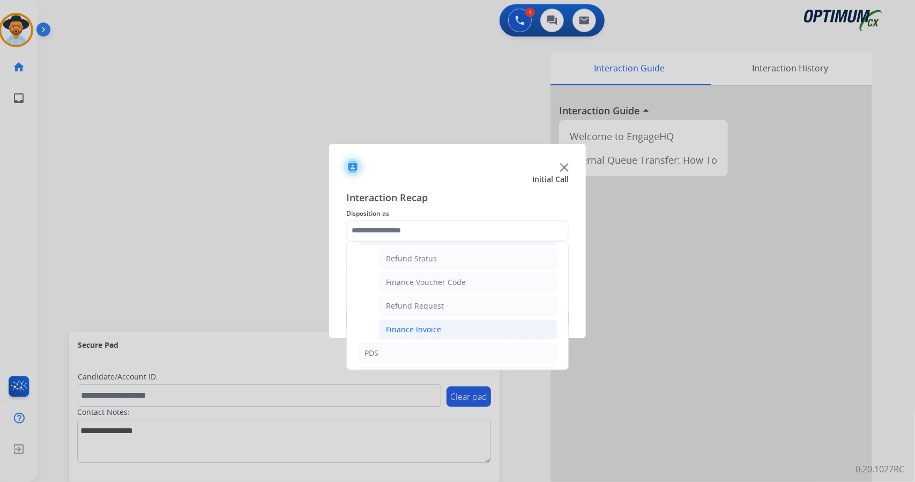
click at [429, 319] on li "Finance Invoice" at bounding box center [468, 329] width 179 height 20
type input "**********"
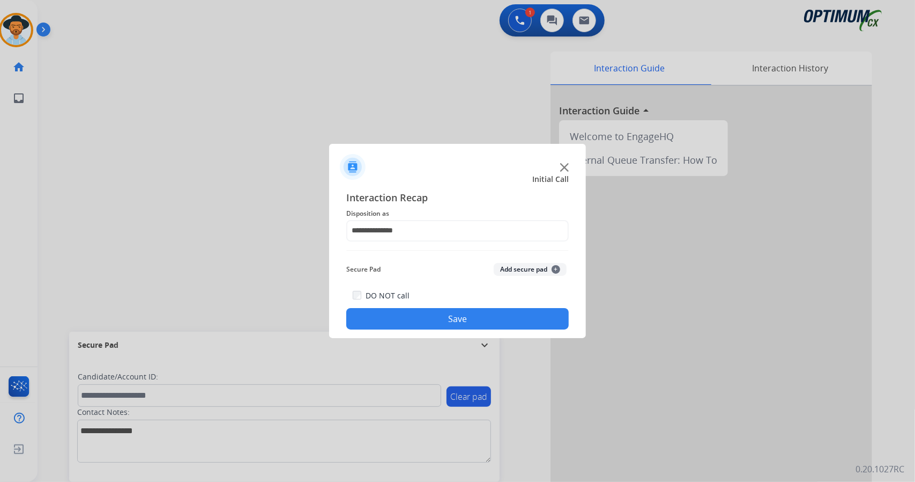
click at [429, 319] on button "Save" at bounding box center [457, 318] width 223 height 21
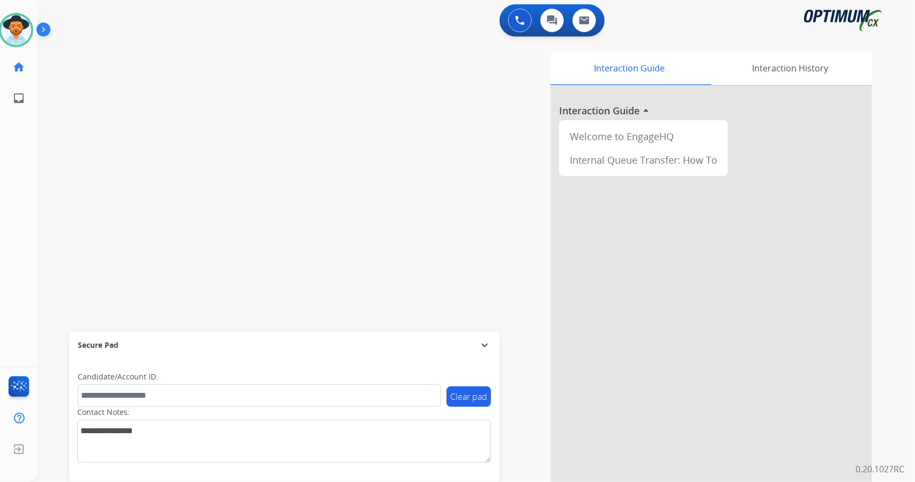
click at [148, 125] on div "swap_horiz Break voice bridge close_fullscreen Connect 3-Way Call merge_type Se…" at bounding box center [464, 262] width 852 height 447
click at [529, 32] on div "0 Voice Interactions" at bounding box center [520, 21] width 32 height 24
click at [514, 17] on button at bounding box center [520, 21] width 24 height 24
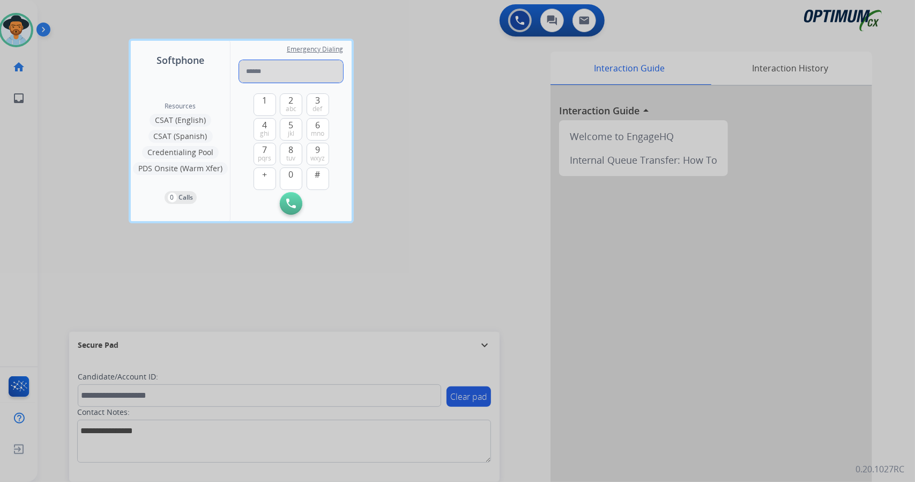
click at [298, 78] on input "tel" at bounding box center [291, 71] width 104 height 23
paste input "**********"
type input "**********"
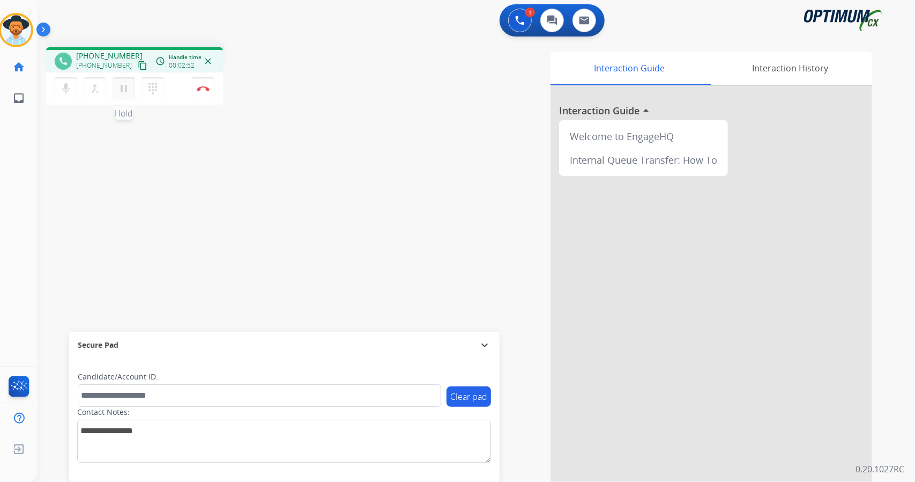
click at [125, 84] on mat-icon "pause" at bounding box center [123, 88] width 13 height 13
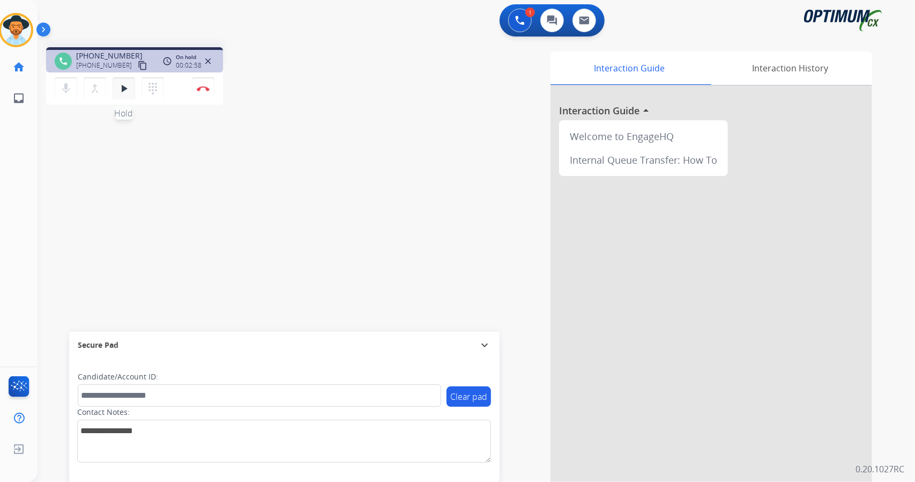
click at [129, 95] on button "play_arrow Hold" at bounding box center [124, 88] width 23 height 23
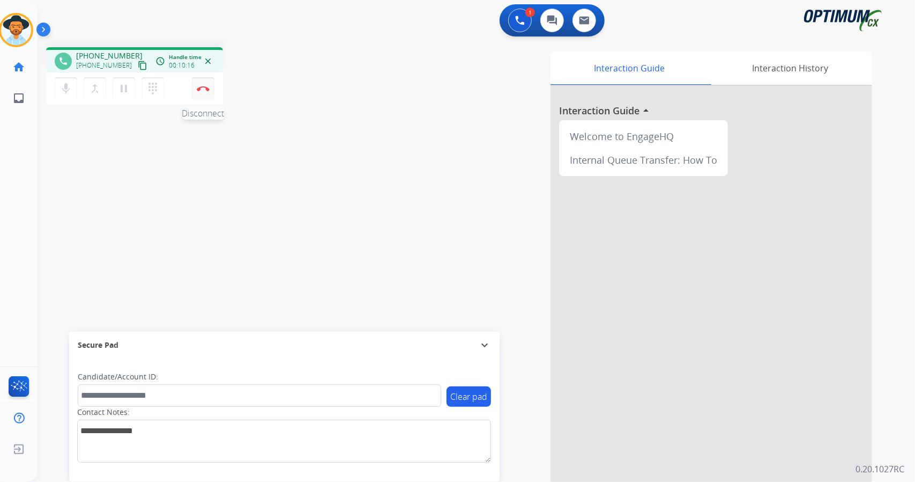
click at [209, 96] on button "Disconnect" at bounding box center [203, 88] width 23 height 23
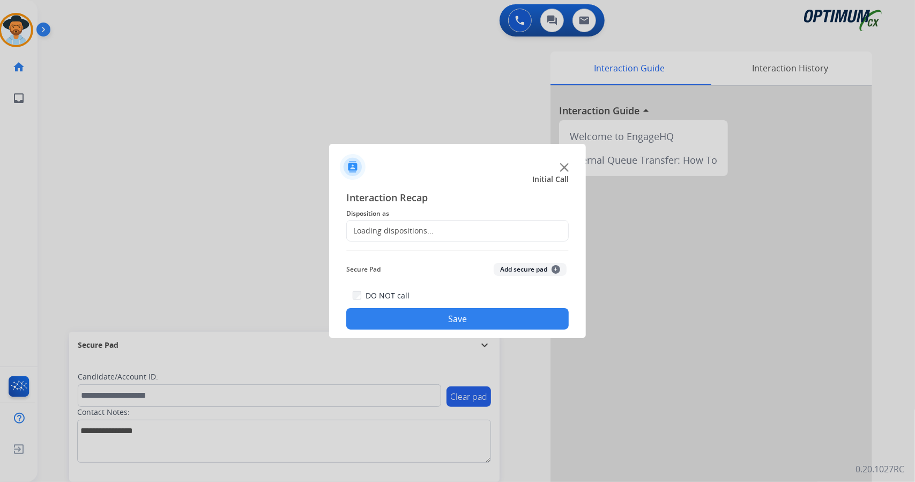
click at [416, 231] on div "Loading dispositions..." at bounding box center [390, 230] width 87 height 11
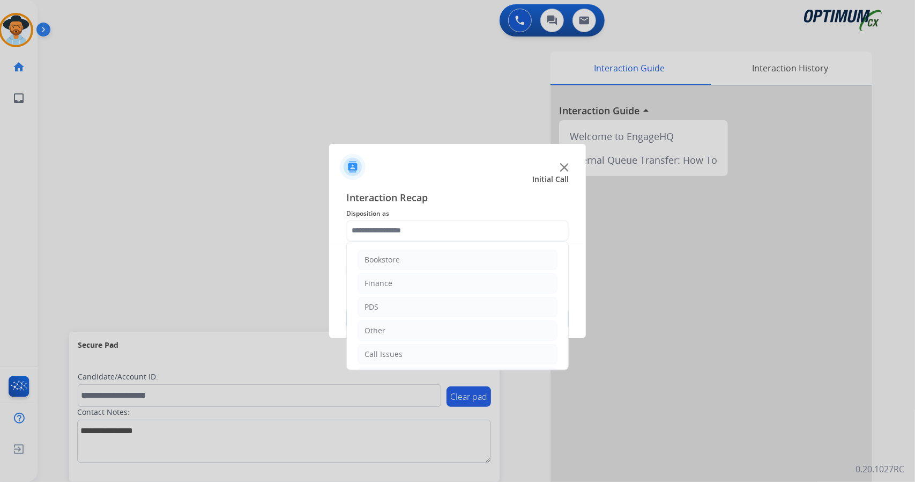
click at [416, 231] on input "text" at bounding box center [457, 230] width 223 height 21
click at [421, 280] on li "Finance" at bounding box center [458, 283] width 200 height 20
click at [442, 333] on div "Finance Voucher Code" at bounding box center [426, 330] width 80 height 11
type input "**********"
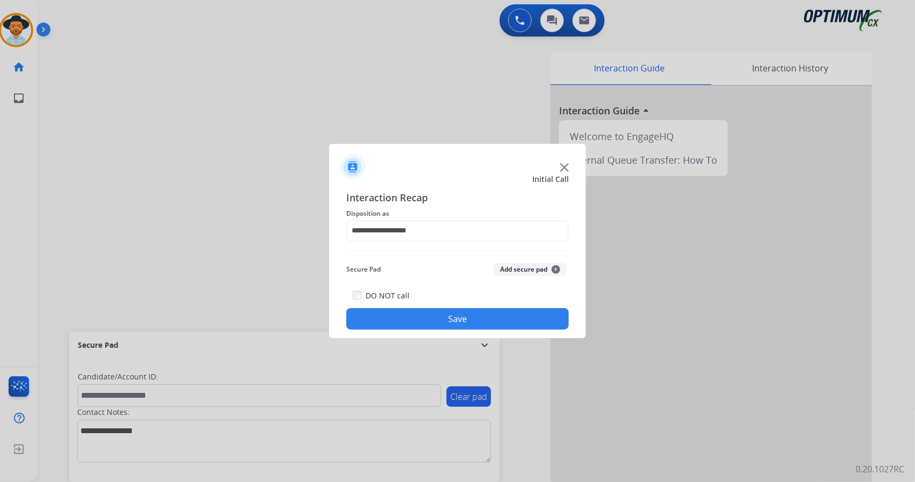
click at [439, 319] on button "Save" at bounding box center [457, 318] width 223 height 21
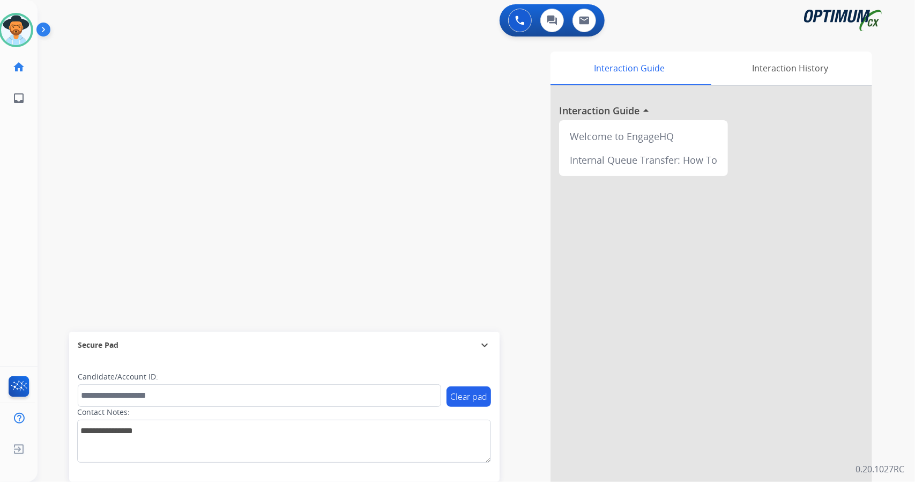
click at [143, 218] on div "swap_horiz Break voice bridge close_fullscreen Connect 3-Way Call merge_type Se…" at bounding box center [464, 262] width 852 height 447
click at [140, 198] on div "swap_horiz Break voice bridge close_fullscreen Connect 3-Way Call merge_type Se…" at bounding box center [464, 262] width 852 height 447
click at [189, 155] on div "swap_horiz Break voice bridge close_fullscreen Connect 3-Way Call merge_type Se…" at bounding box center [464, 262] width 852 height 447
click at [172, 91] on div "swap_horiz Break voice bridge close_fullscreen Connect 3-Way Call merge_type Se…" at bounding box center [464, 262] width 852 height 447
click at [134, 190] on div "swap_horiz Break voice bridge close_fullscreen Connect 3-Way Call merge_type Se…" at bounding box center [464, 262] width 852 height 447
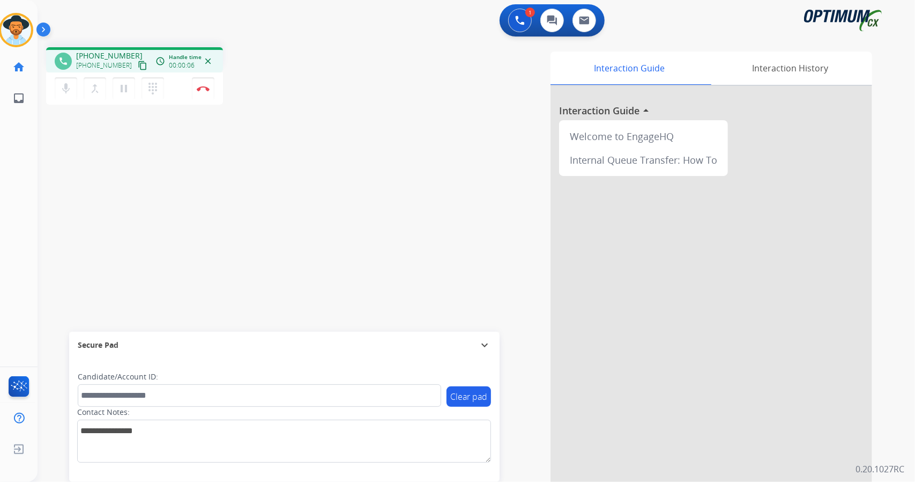
click at [110, 140] on div "phone [PHONE_NUMBER] [PHONE_NUMBER] content_copy access_time Call metrics Queue…" at bounding box center [464, 262] width 852 height 447
click at [64, 86] on mat-icon "mic" at bounding box center [66, 88] width 13 height 13
click at [64, 86] on mat-icon "mic_off" at bounding box center [66, 88] width 13 height 13
click at [61, 91] on mat-icon "mic" at bounding box center [66, 88] width 13 height 13
click at [61, 91] on mat-icon "mic_off" at bounding box center [66, 88] width 13 height 13
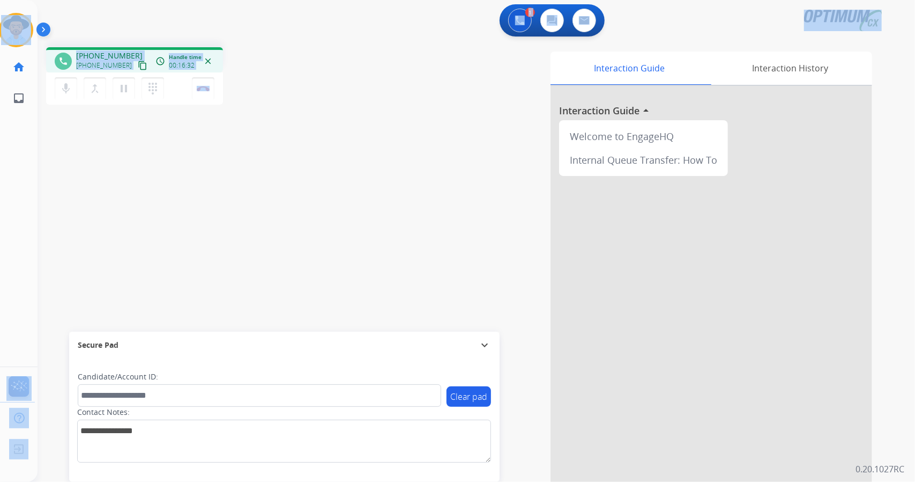
drag, startPoint x: 276, startPoint y: 81, endPoint x: 0, endPoint y: 6, distance: 285.5
click at [0, 6] on div "Outbound call Quit Outbound call Quit Schedule interaction + Add to my list Cus…" at bounding box center [457, 241] width 915 height 482
click at [65, 23] on div "1 Voice Interactions 0 Chat Interactions 0 Email Interactions" at bounding box center [469, 21] width 839 height 34
drag, startPoint x: 4, startPoint y: 5, endPoint x: 292, endPoint y: 149, distance: 321.3
click at [292, 149] on div "Outbound call Quit Outbound call Quit Schedule interaction + Add to my list Cus…" at bounding box center [457, 241] width 915 height 482
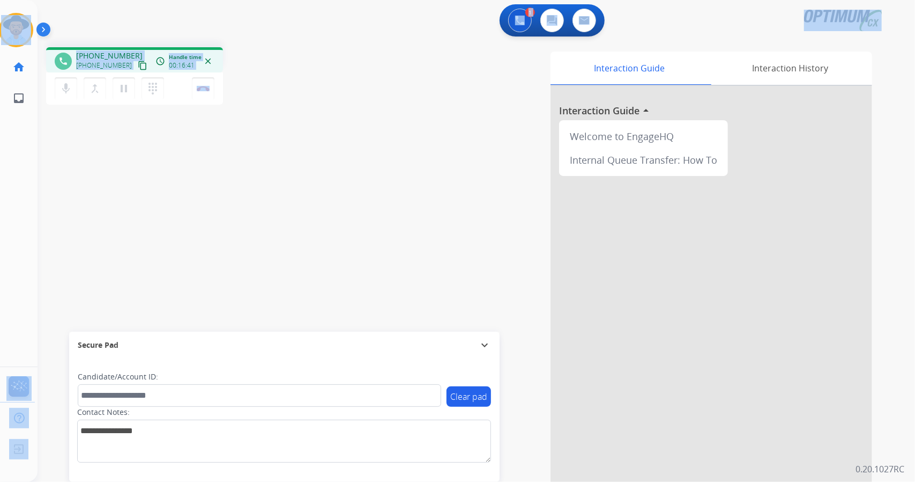
click at [292, 149] on div "phone [PHONE_NUMBER] [PHONE_NUMBER] content_copy access_time Call metrics Queue…" at bounding box center [464, 262] width 852 height 447
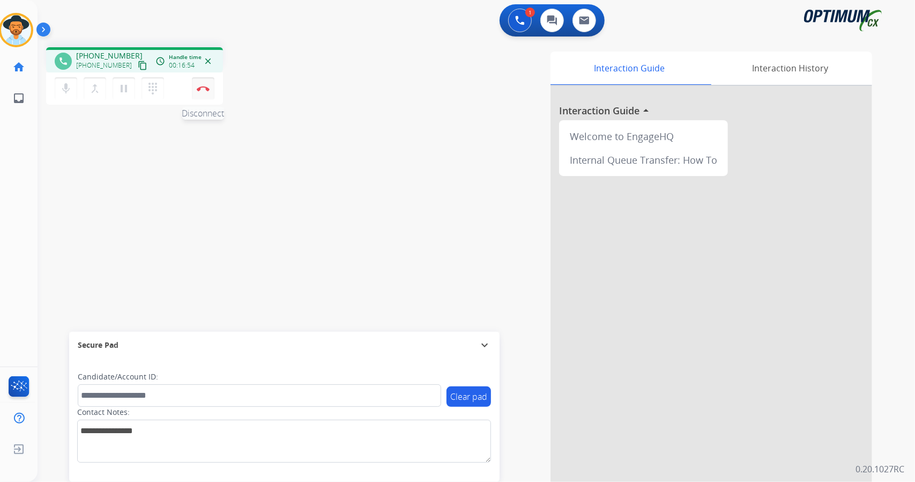
click at [200, 88] on img at bounding box center [203, 88] width 13 height 5
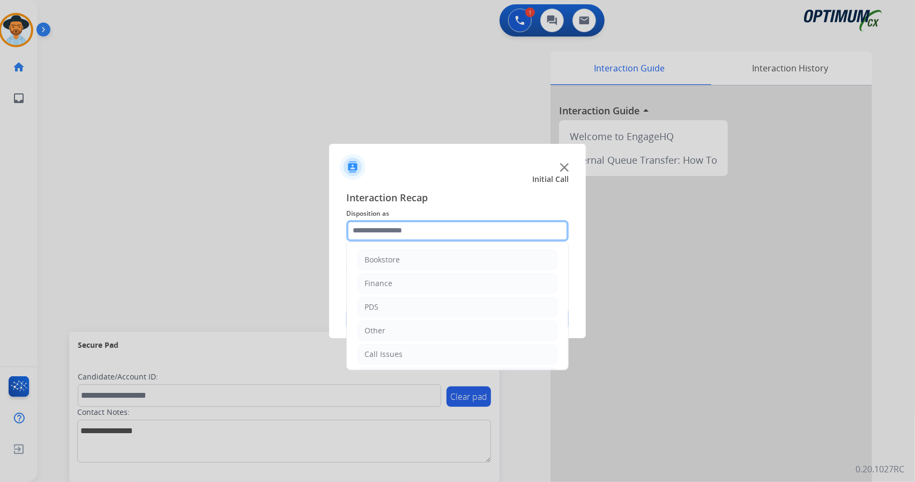
click at [412, 229] on input "text" at bounding box center [457, 230] width 223 height 21
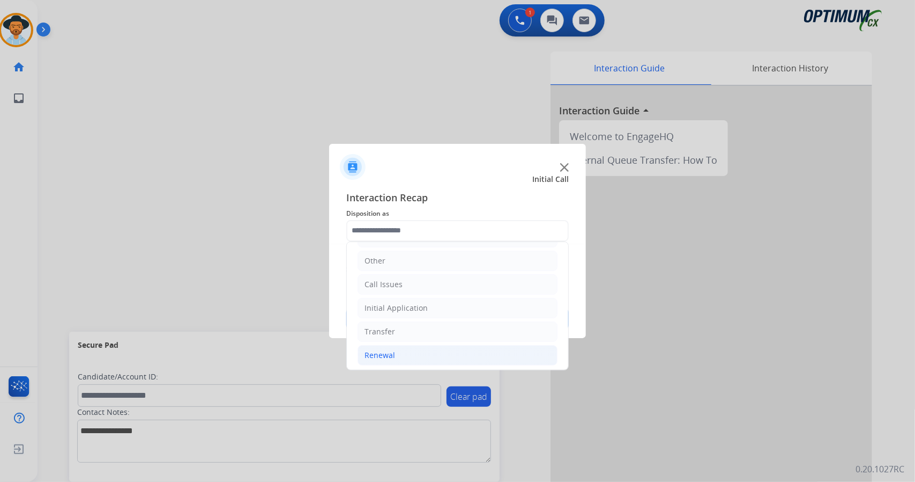
click at [416, 353] on li "Renewal" at bounding box center [458, 355] width 200 height 20
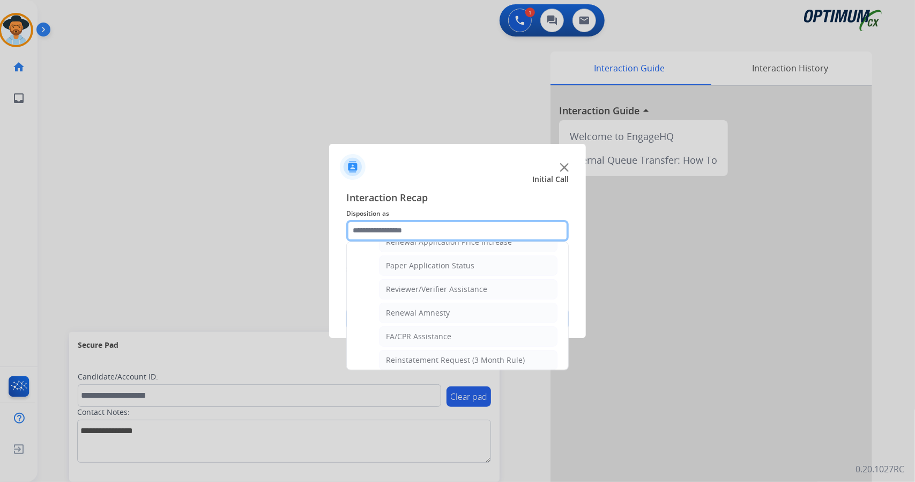
scroll to position [405, 0]
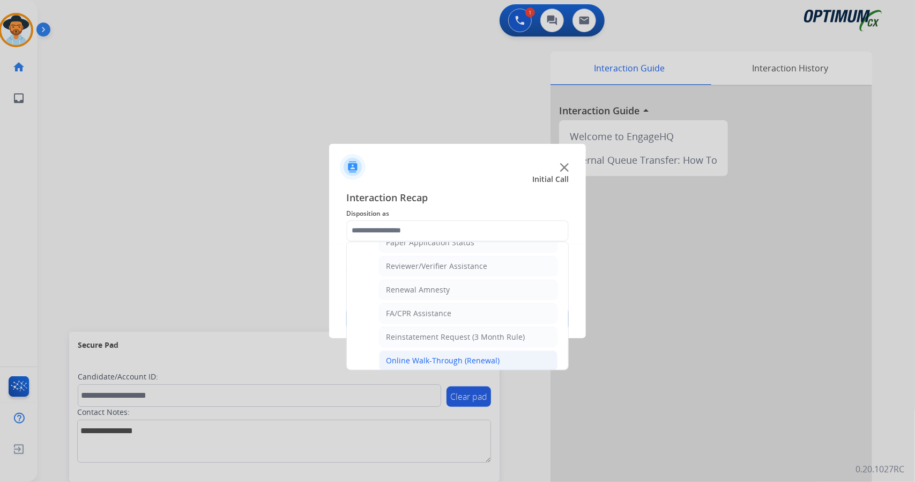
click at [431, 355] on div "Online Walk-Through (Renewal)" at bounding box center [443, 360] width 114 height 11
type input "**********"
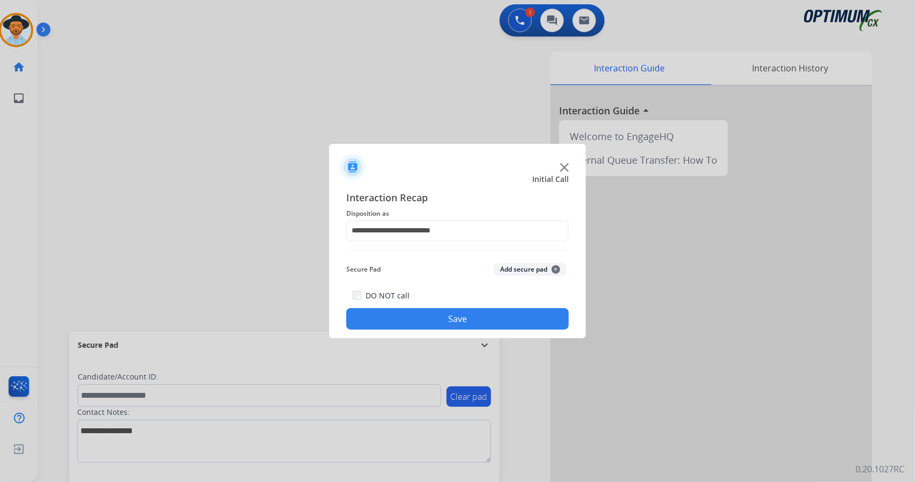
click at [451, 319] on button "Save" at bounding box center [457, 318] width 223 height 21
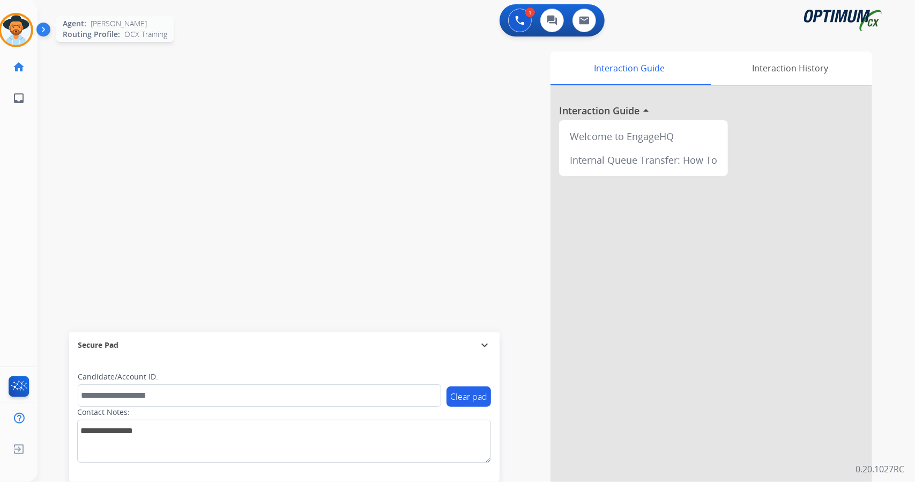
click at [17, 32] on img at bounding box center [16, 30] width 30 height 30
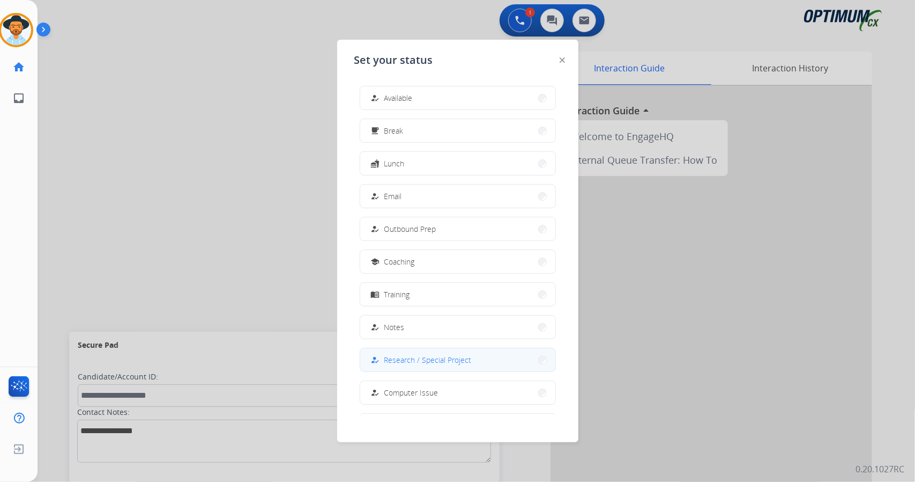
scroll to position [101, 0]
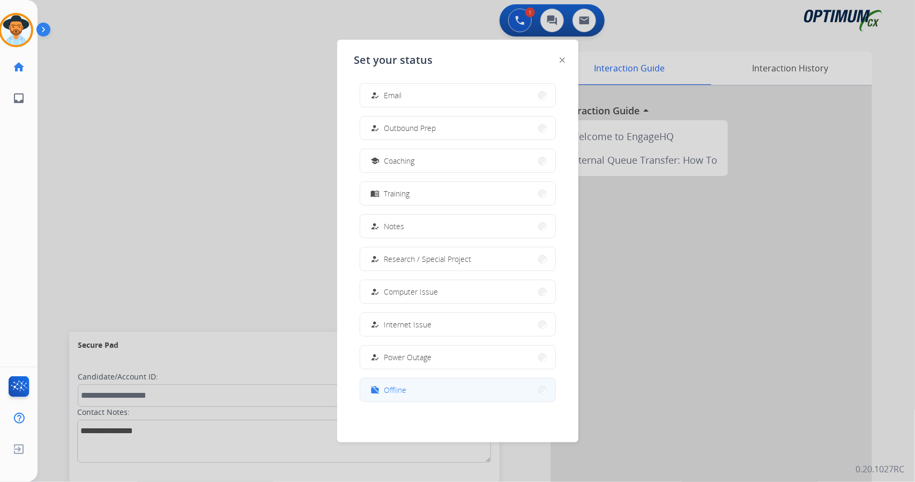
click at [421, 389] on button "work_off Offline" at bounding box center [457, 389] width 195 height 23
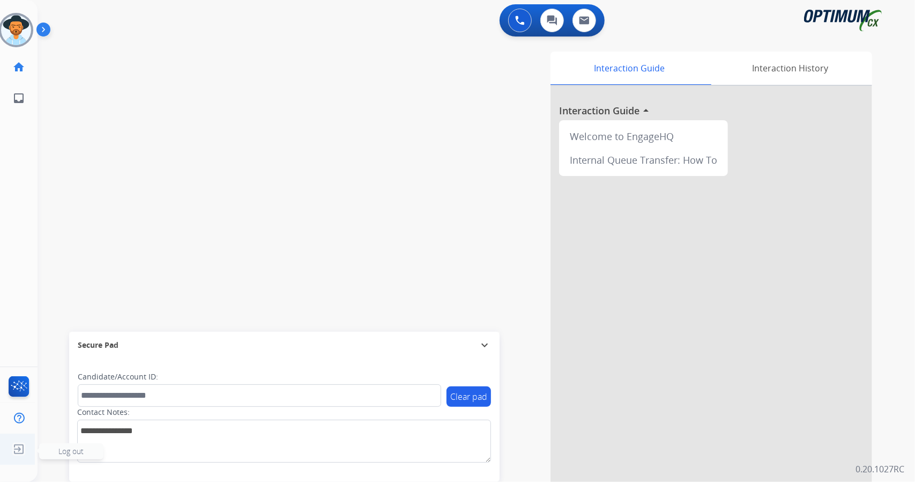
click at [18, 441] on img at bounding box center [18, 449] width 19 height 20
